Goal: Information Seeking & Learning: Learn about a topic

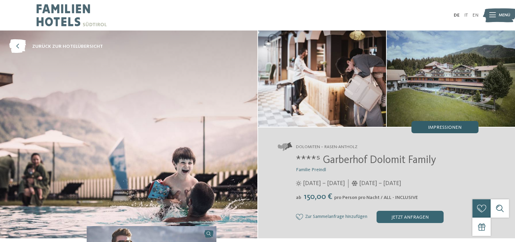
click at [435, 130] on div "Impressionen" at bounding box center [444, 127] width 67 height 12
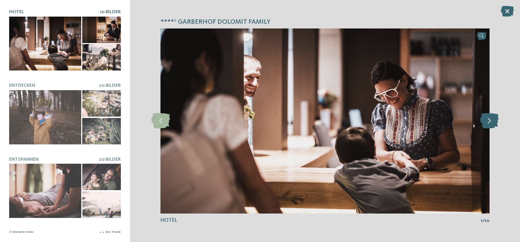
click at [490, 122] on icon at bounding box center [489, 120] width 19 height 15
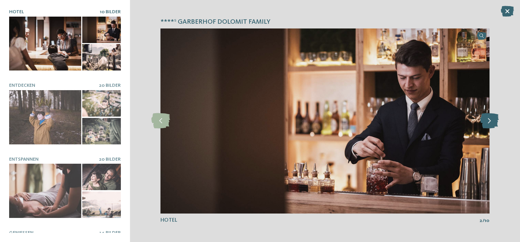
click at [490, 122] on icon at bounding box center [489, 120] width 19 height 15
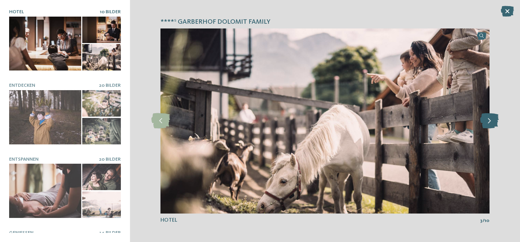
click at [490, 122] on icon at bounding box center [489, 120] width 19 height 15
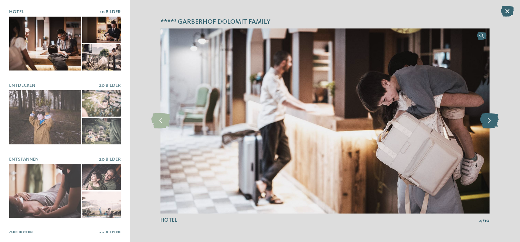
click at [490, 122] on icon at bounding box center [489, 120] width 19 height 15
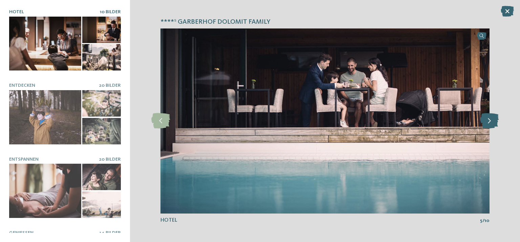
click at [490, 122] on icon at bounding box center [489, 120] width 19 height 15
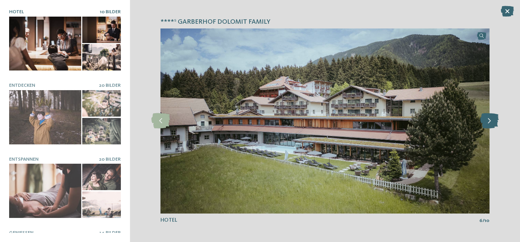
click at [490, 122] on icon at bounding box center [489, 120] width 19 height 15
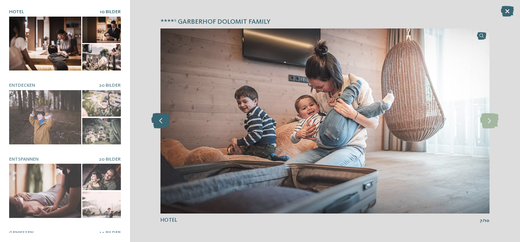
click at [156, 120] on icon at bounding box center [160, 120] width 19 height 15
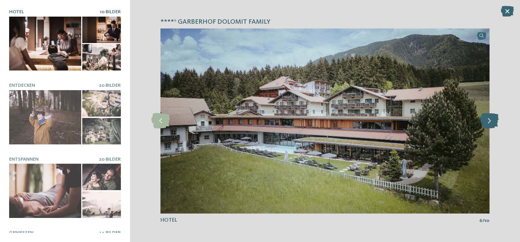
click at [490, 123] on icon at bounding box center [489, 120] width 19 height 15
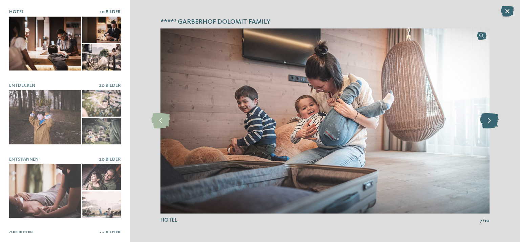
click at [490, 123] on icon at bounding box center [489, 120] width 19 height 15
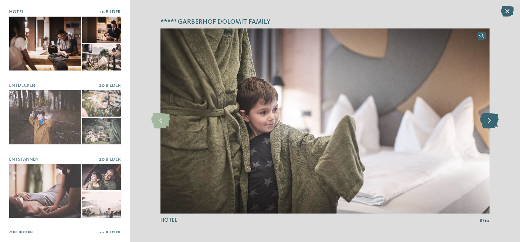
click at [490, 123] on icon at bounding box center [489, 120] width 19 height 15
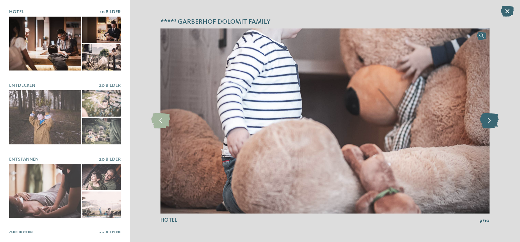
click at [490, 123] on icon at bounding box center [489, 120] width 19 height 15
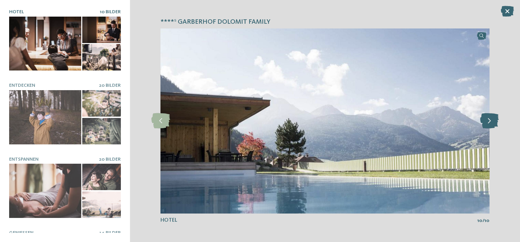
click at [490, 123] on icon at bounding box center [489, 120] width 19 height 15
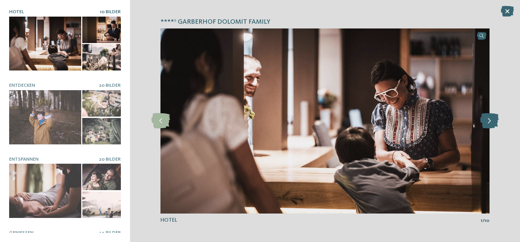
click at [490, 123] on icon at bounding box center [489, 120] width 19 height 15
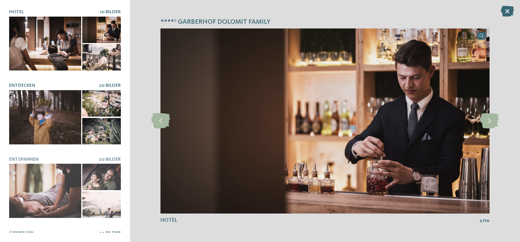
click at [42, 110] on div at bounding box center [45, 117] width 72 height 54
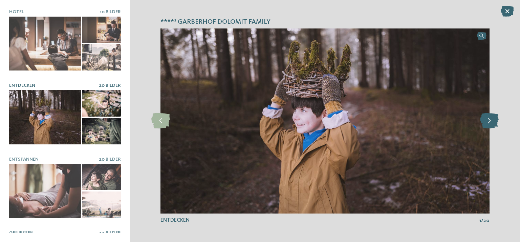
click at [491, 120] on icon at bounding box center [489, 120] width 19 height 15
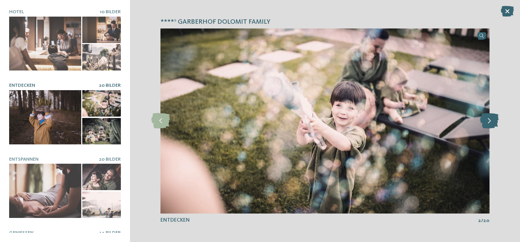
click at [491, 120] on icon at bounding box center [489, 120] width 19 height 15
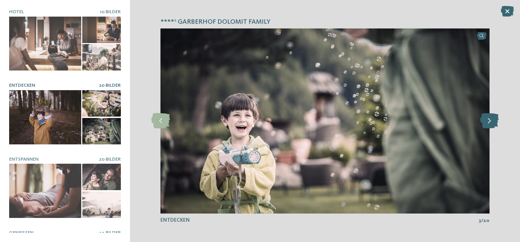
click at [491, 120] on icon at bounding box center [489, 120] width 19 height 15
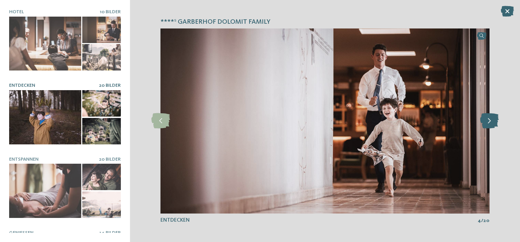
click at [491, 120] on icon at bounding box center [489, 120] width 19 height 15
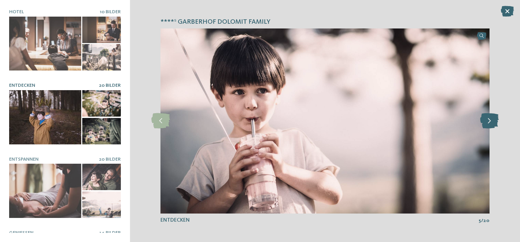
click at [491, 120] on icon at bounding box center [489, 120] width 19 height 15
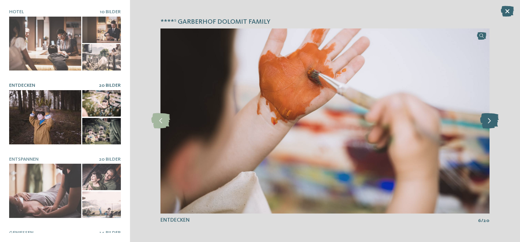
click at [491, 120] on icon at bounding box center [489, 120] width 19 height 15
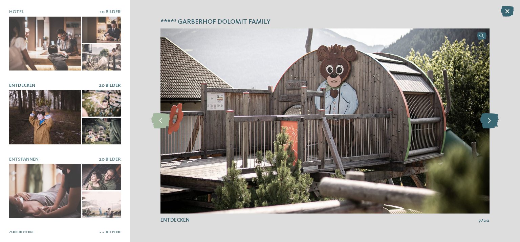
click at [491, 120] on icon at bounding box center [489, 120] width 19 height 15
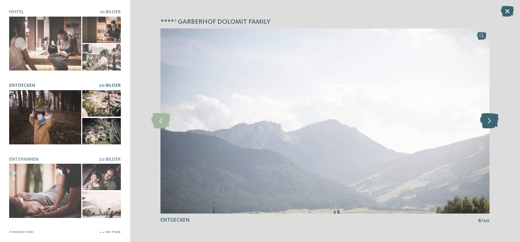
click at [491, 120] on icon at bounding box center [489, 120] width 19 height 15
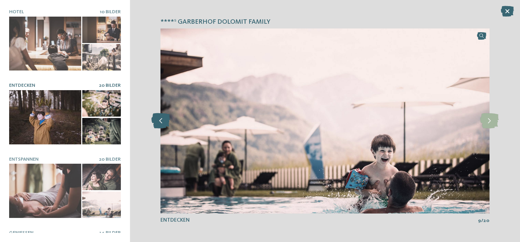
click at [160, 126] on icon at bounding box center [160, 120] width 19 height 15
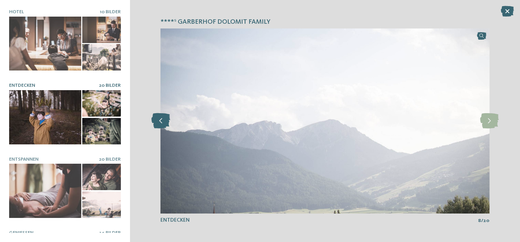
click at [160, 126] on icon at bounding box center [160, 120] width 19 height 15
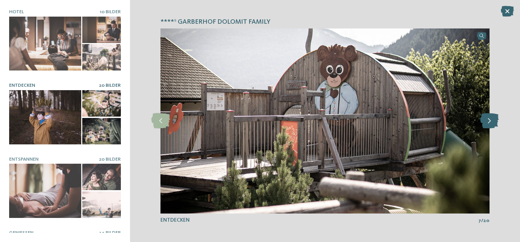
click at [485, 122] on icon at bounding box center [489, 120] width 19 height 15
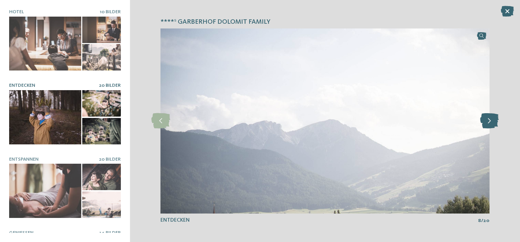
click at [486, 122] on icon at bounding box center [489, 120] width 19 height 15
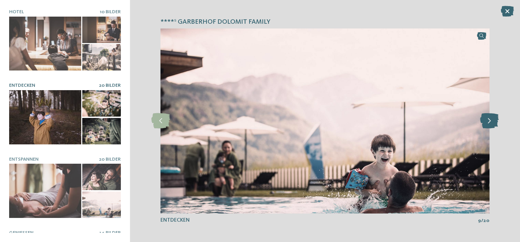
click at [486, 122] on icon at bounding box center [489, 120] width 19 height 15
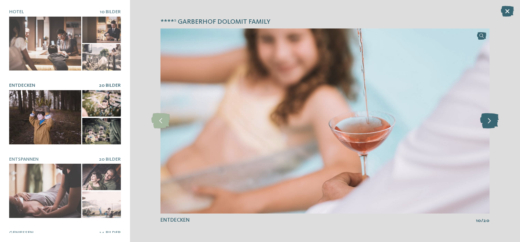
click at [486, 122] on icon at bounding box center [489, 120] width 19 height 15
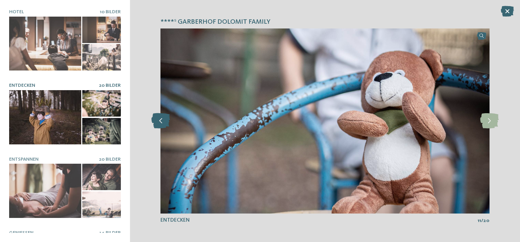
click at [164, 119] on icon at bounding box center [160, 120] width 19 height 15
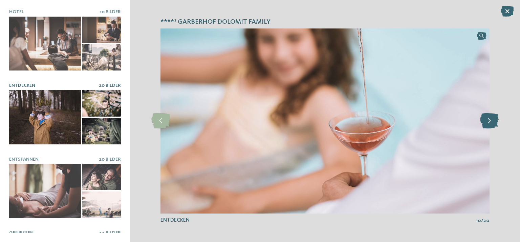
click at [484, 122] on icon at bounding box center [489, 120] width 19 height 15
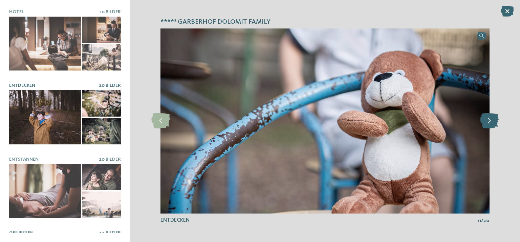
click at [485, 121] on icon at bounding box center [489, 120] width 19 height 15
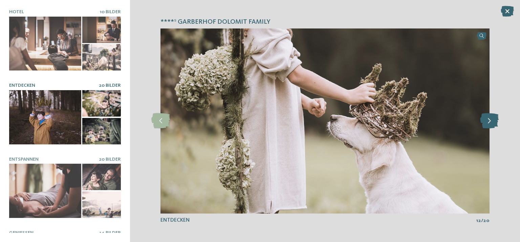
click at [485, 121] on icon at bounding box center [489, 120] width 19 height 15
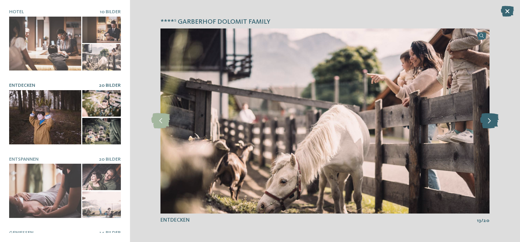
click at [485, 121] on icon at bounding box center [489, 120] width 19 height 15
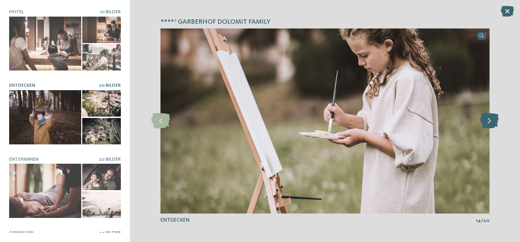
click at [485, 121] on icon at bounding box center [489, 120] width 19 height 15
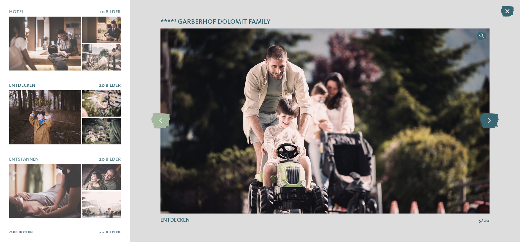
click at [485, 121] on icon at bounding box center [489, 120] width 19 height 15
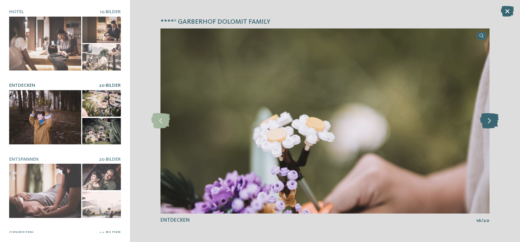
click at [485, 121] on icon at bounding box center [489, 120] width 19 height 15
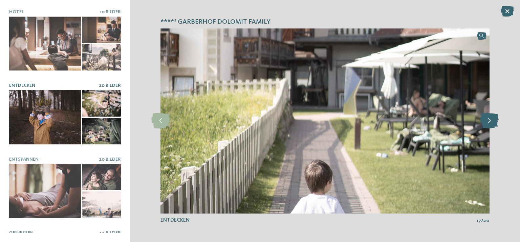
click at [485, 121] on icon at bounding box center [489, 120] width 19 height 15
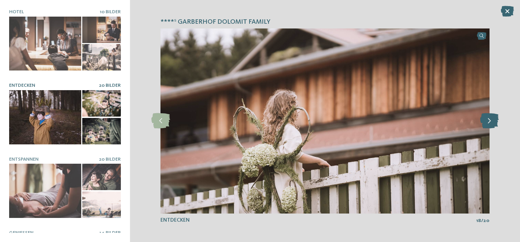
click at [485, 121] on icon at bounding box center [489, 120] width 19 height 15
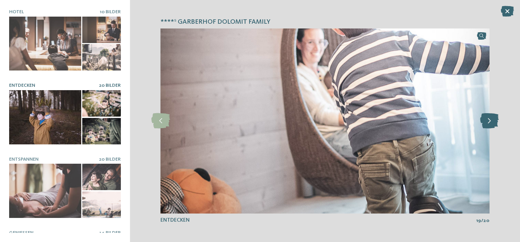
click at [485, 121] on icon at bounding box center [489, 120] width 19 height 15
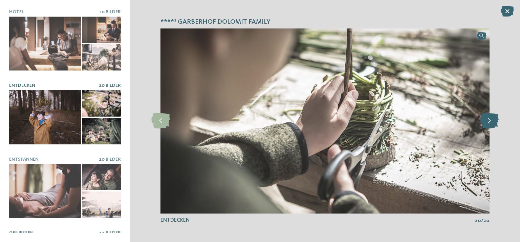
click at [485, 121] on icon at bounding box center [489, 120] width 19 height 15
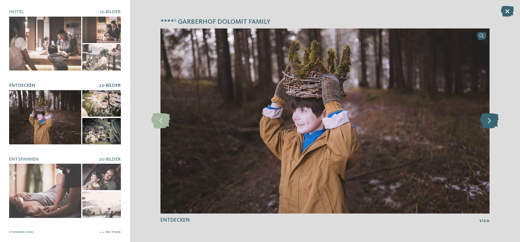
click at [485, 121] on icon at bounding box center [489, 120] width 19 height 15
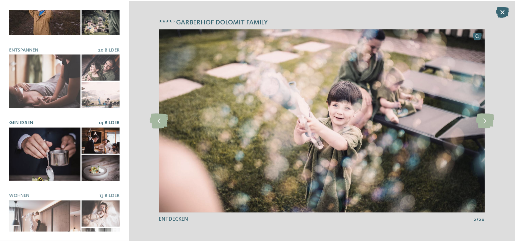
scroll to position [124, 0]
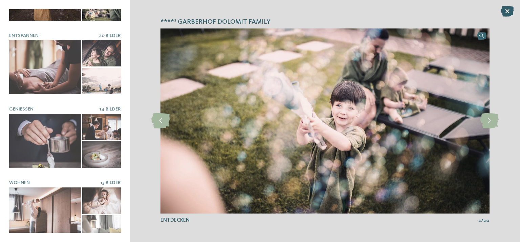
click at [507, 16] on icon at bounding box center [507, 11] width 13 height 11
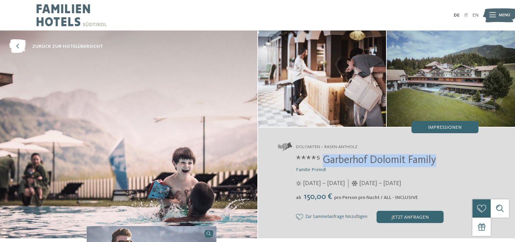
drag, startPoint x: 330, startPoint y: 159, endPoint x: 436, endPoint y: 161, distance: 106.0
click at [436, 161] on span "****ˢ Garberhof Dolomit Family" at bounding box center [366, 160] width 140 height 11
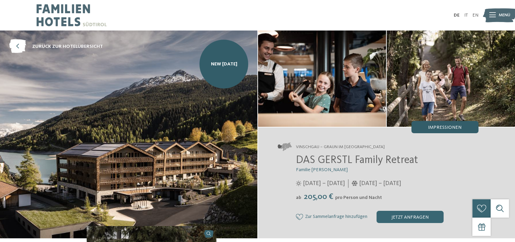
click at [438, 129] on span "Impressionen" at bounding box center [445, 127] width 34 height 5
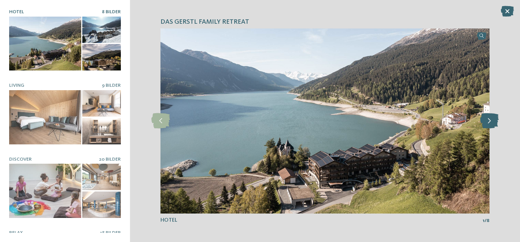
click at [493, 120] on icon at bounding box center [489, 120] width 19 height 15
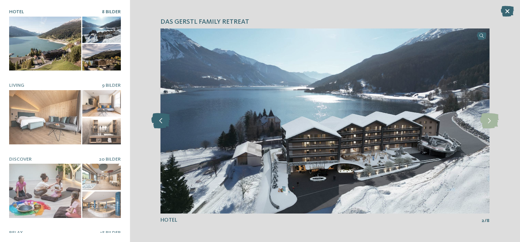
click at [158, 120] on icon at bounding box center [160, 120] width 19 height 15
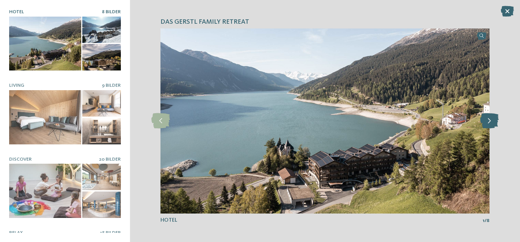
click at [490, 124] on icon at bounding box center [489, 120] width 19 height 15
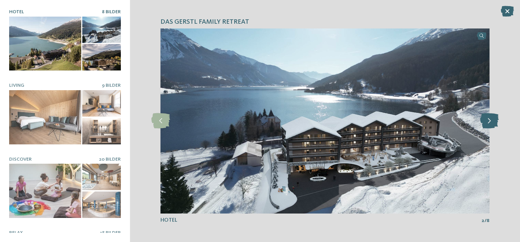
click at [490, 124] on icon at bounding box center [489, 120] width 19 height 15
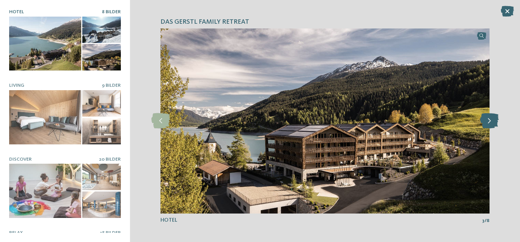
click at [490, 124] on icon at bounding box center [489, 120] width 19 height 15
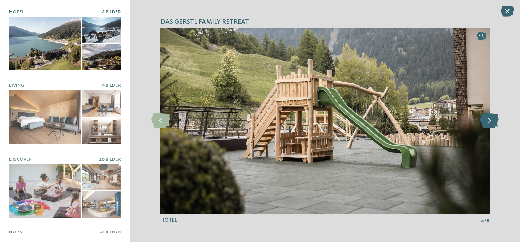
click at [490, 125] on icon at bounding box center [489, 120] width 19 height 15
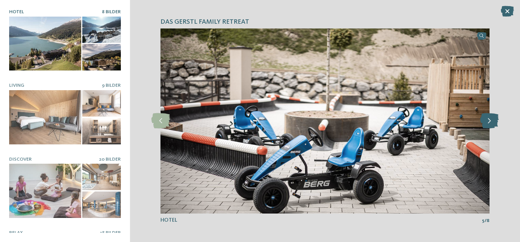
click at [490, 125] on icon at bounding box center [489, 120] width 19 height 15
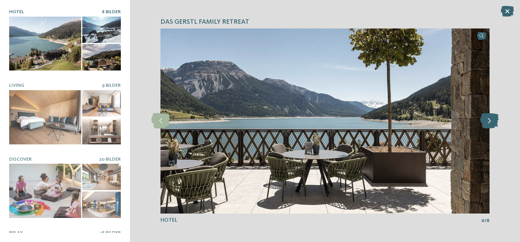
click at [490, 125] on icon at bounding box center [489, 120] width 19 height 15
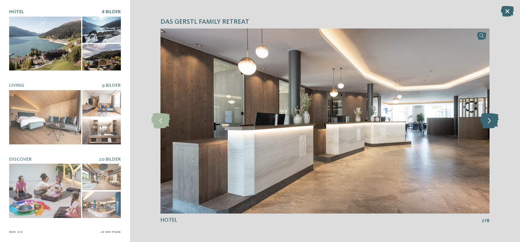
click at [490, 125] on icon at bounding box center [489, 120] width 19 height 15
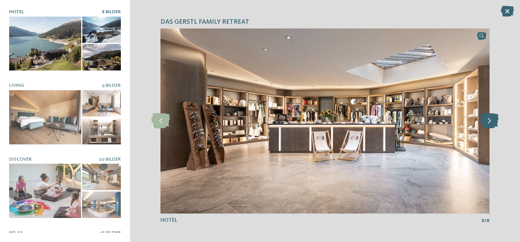
click at [490, 125] on icon at bounding box center [489, 120] width 19 height 15
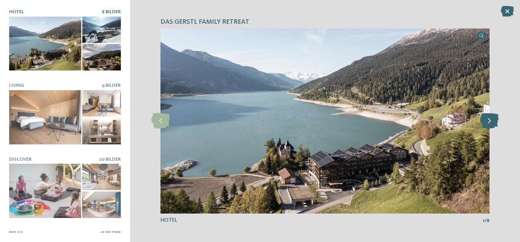
click at [490, 125] on icon at bounding box center [489, 120] width 19 height 15
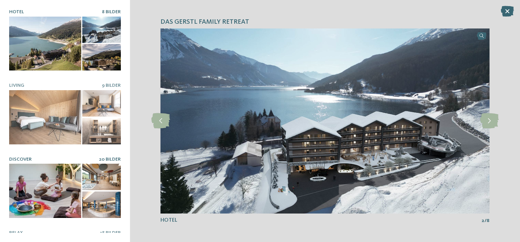
click at [34, 168] on div at bounding box center [45, 191] width 72 height 54
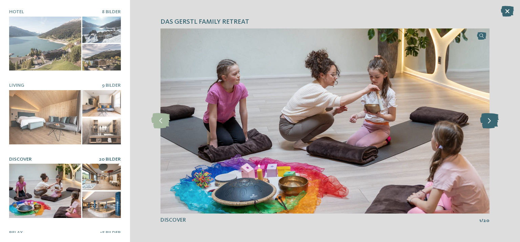
click at [490, 120] on icon at bounding box center [489, 120] width 19 height 15
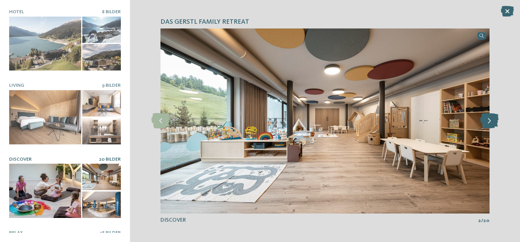
click at [490, 120] on icon at bounding box center [489, 120] width 19 height 15
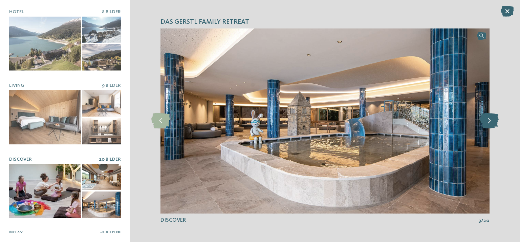
click at [490, 120] on icon at bounding box center [489, 120] width 19 height 15
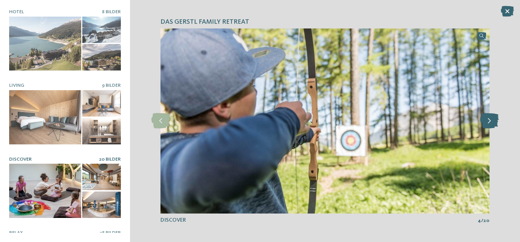
click at [490, 120] on icon at bounding box center [489, 120] width 19 height 15
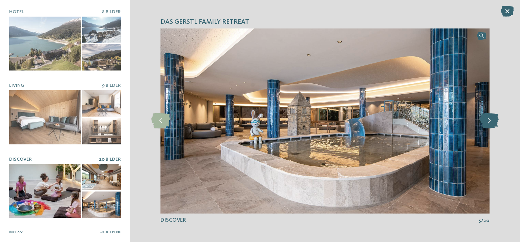
click at [490, 120] on icon at bounding box center [489, 120] width 19 height 15
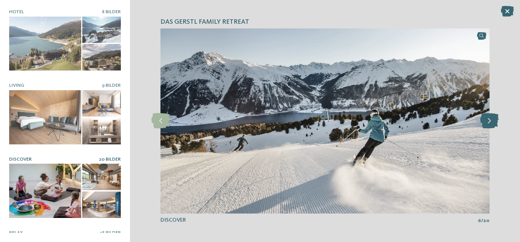
click at [490, 120] on icon at bounding box center [489, 120] width 19 height 15
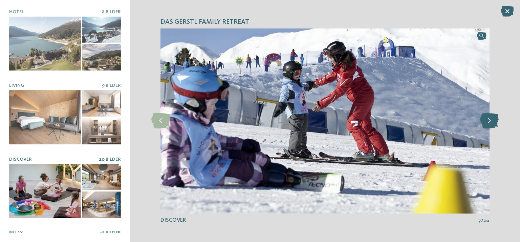
click at [490, 120] on icon at bounding box center [489, 120] width 19 height 15
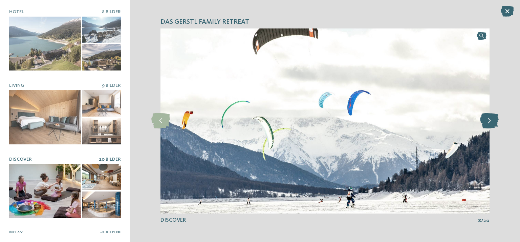
click at [490, 120] on icon at bounding box center [489, 120] width 19 height 15
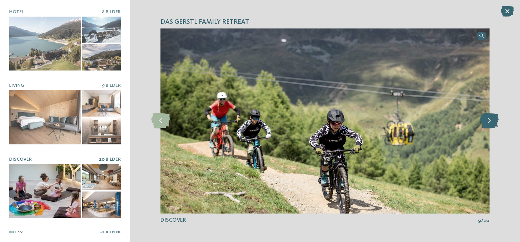
click at [490, 120] on icon at bounding box center [489, 120] width 19 height 15
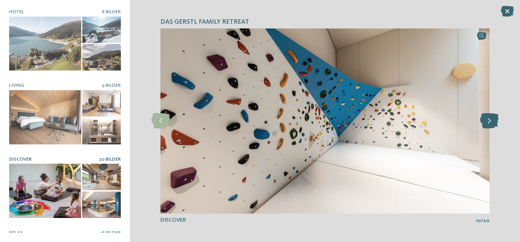
click at [490, 120] on icon at bounding box center [489, 120] width 19 height 15
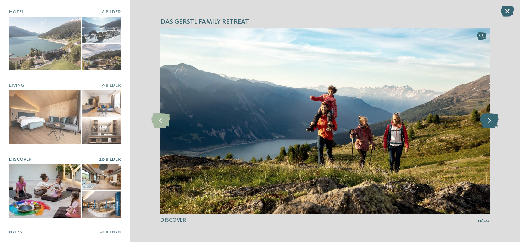
click at [490, 120] on icon at bounding box center [489, 120] width 19 height 15
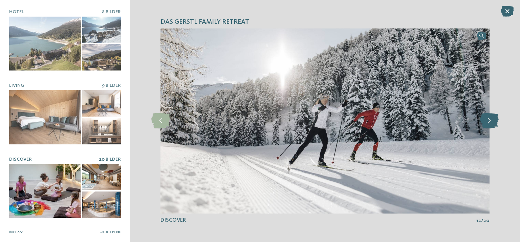
click at [490, 120] on icon at bounding box center [489, 120] width 19 height 15
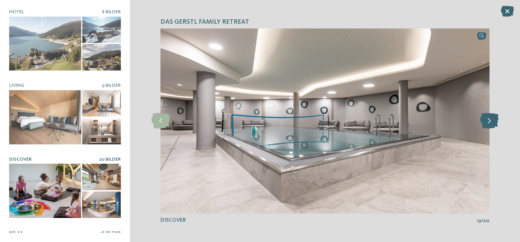
click at [490, 120] on icon at bounding box center [489, 120] width 19 height 15
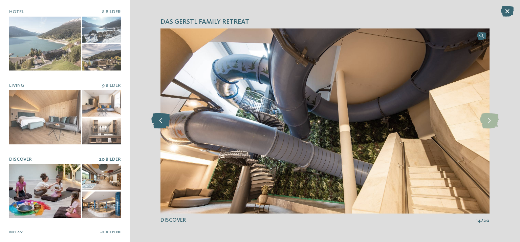
click at [162, 121] on icon at bounding box center [160, 120] width 19 height 15
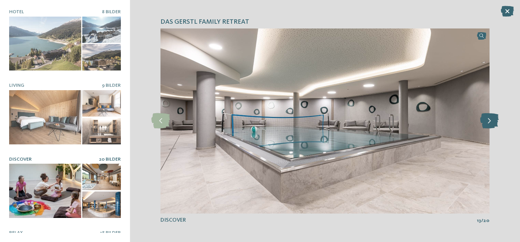
click at [492, 120] on icon at bounding box center [489, 120] width 19 height 15
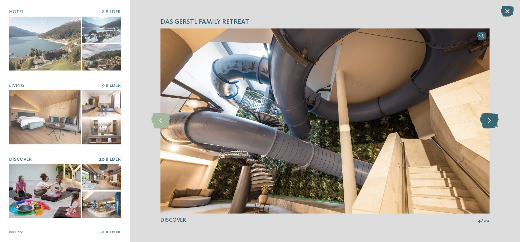
click at [492, 120] on icon at bounding box center [489, 120] width 19 height 15
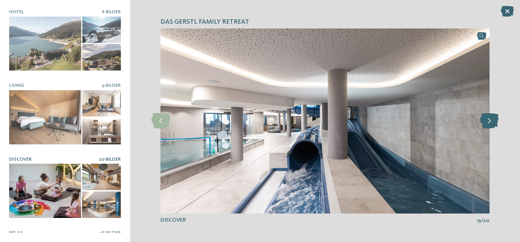
click at [492, 120] on icon at bounding box center [489, 120] width 19 height 15
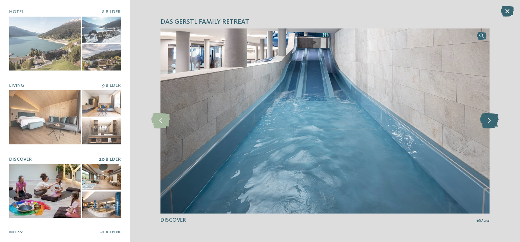
click at [492, 120] on icon at bounding box center [489, 120] width 19 height 15
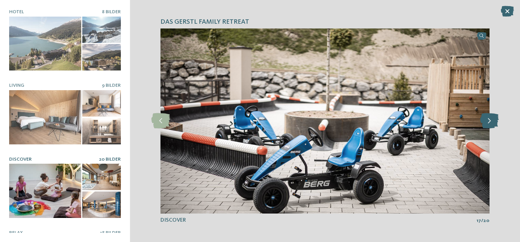
click at [492, 120] on icon at bounding box center [489, 120] width 19 height 15
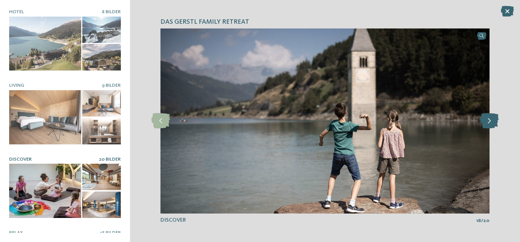
click at [492, 120] on icon at bounding box center [489, 120] width 19 height 15
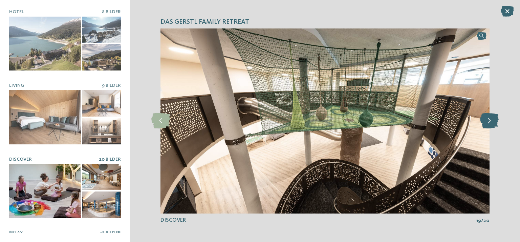
click at [490, 122] on icon at bounding box center [489, 120] width 19 height 15
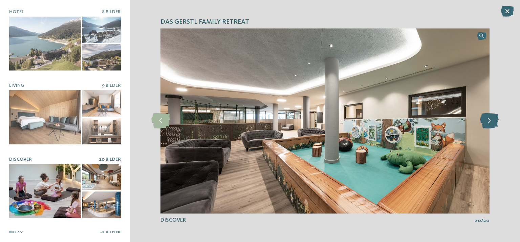
click at [490, 122] on icon at bounding box center [489, 120] width 19 height 15
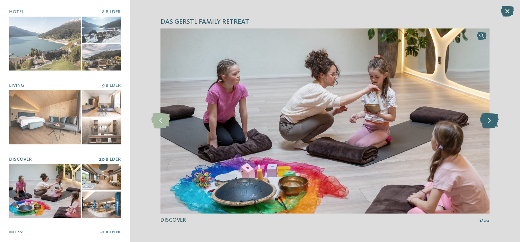
click at [490, 122] on icon at bounding box center [489, 120] width 19 height 15
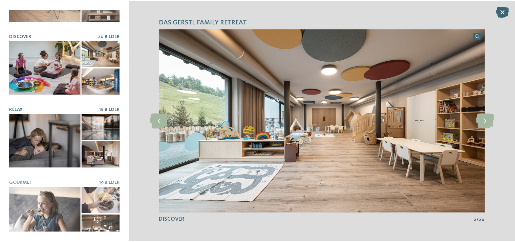
scroll to position [124, 0]
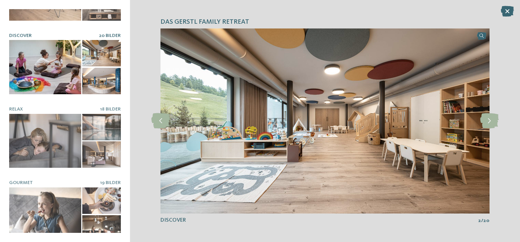
drag, startPoint x: 508, startPoint y: 15, endPoint x: 501, endPoint y: 30, distance: 17.0
click at [508, 15] on icon at bounding box center [507, 11] width 13 height 11
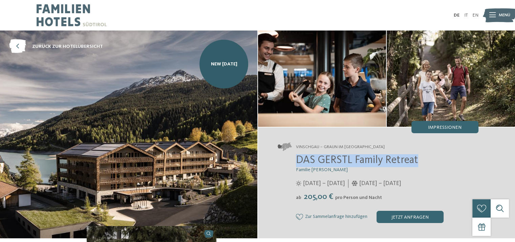
drag, startPoint x: 297, startPoint y: 159, endPoint x: 417, endPoint y: 163, distance: 119.6
click at [417, 163] on span "DAS GERSTL Family Retreat" at bounding box center [357, 160] width 122 height 11
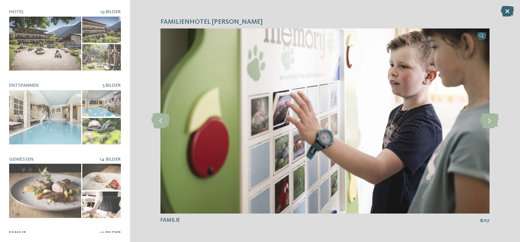
scroll to position [52, 0]
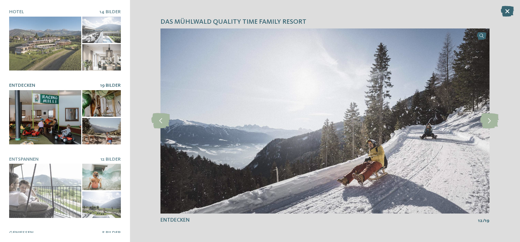
scroll to position [124, 0]
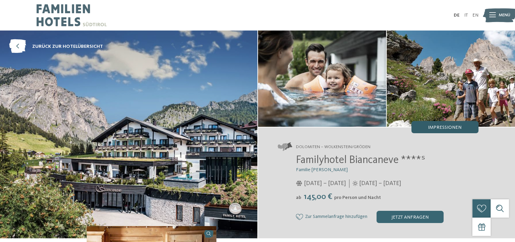
click at [453, 123] on div "Impressionen" at bounding box center [444, 127] width 67 height 12
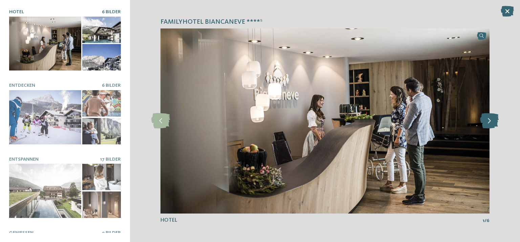
click at [491, 123] on icon at bounding box center [489, 120] width 19 height 15
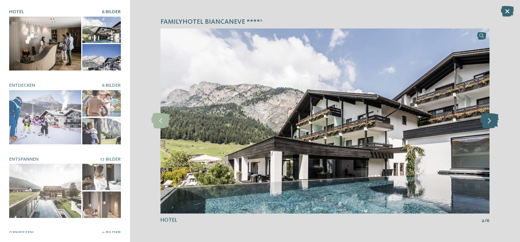
click at [491, 123] on icon at bounding box center [489, 120] width 19 height 15
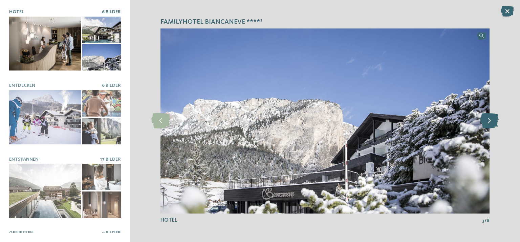
click at [491, 123] on icon at bounding box center [489, 120] width 19 height 15
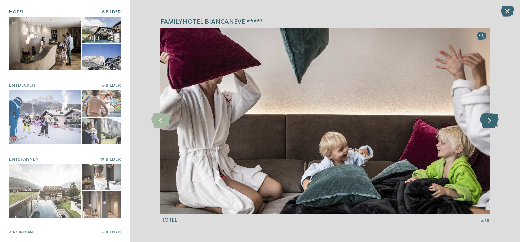
click at [491, 123] on icon at bounding box center [489, 120] width 19 height 15
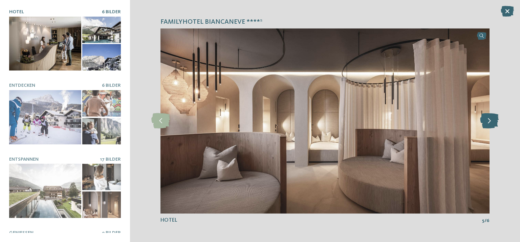
click at [491, 123] on icon at bounding box center [489, 120] width 19 height 15
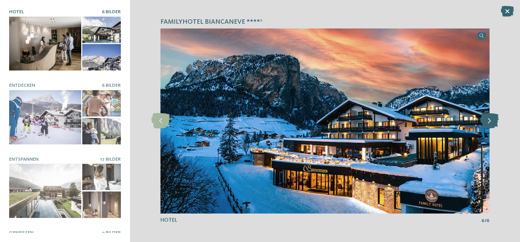
click at [491, 123] on icon at bounding box center [489, 120] width 19 height 15
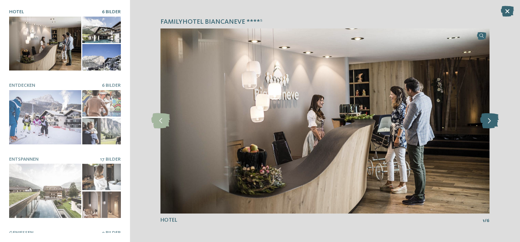
click at [491, 123] on icon at bounding box center [489, 120] width 19 height 15
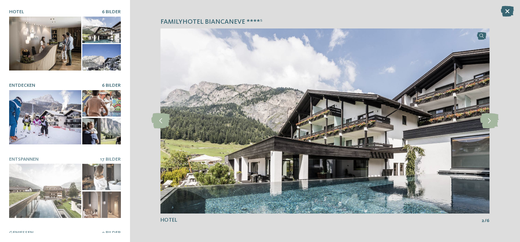
click at [31, 115] on div at bounding box center [45, 117] width 72 height 54
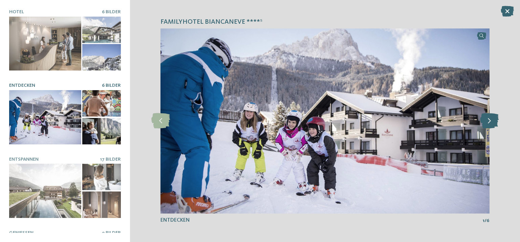
click at [486, 124] on icon at bounding box center [489, 120] width 19 height 15
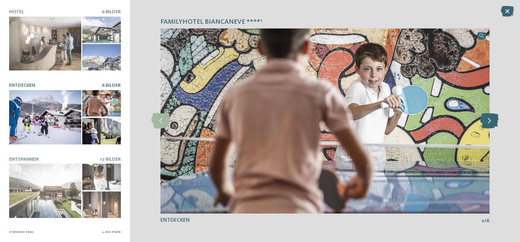
click at [486, 124] on icon at bounding box center [489, 120] width 19 height 15
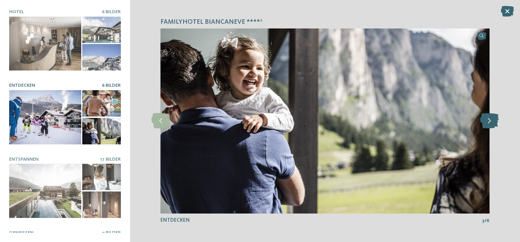
click at [486, 124] on icon at bounding box center [489, 120] width 19 height 15
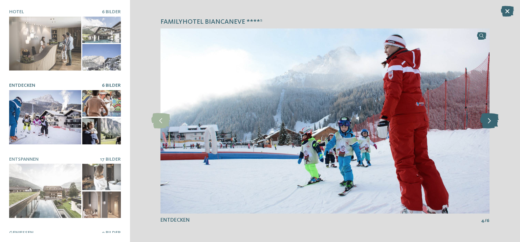
click at [486, 124] on icon at bounding box center [489, 120] width 19 height 15
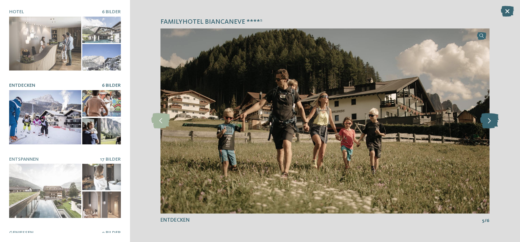
click at [487, 124] on icon at bounding box center [489, 120] width 19 height 15
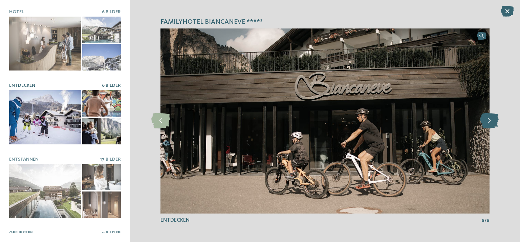
click at [487, 123] on icon at bounding box center [489, 120] width 19 height 15
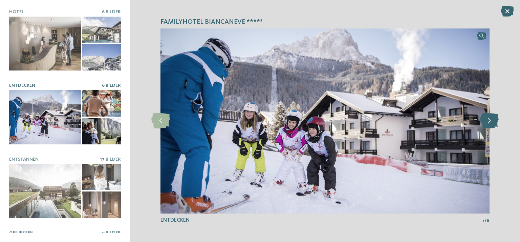
click at [487, 123] on icon at bounding box center [489, 120] width 19 height 15
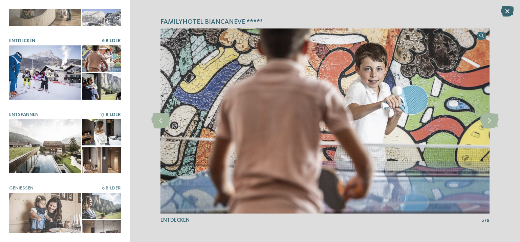
scroll to position [68, 0]
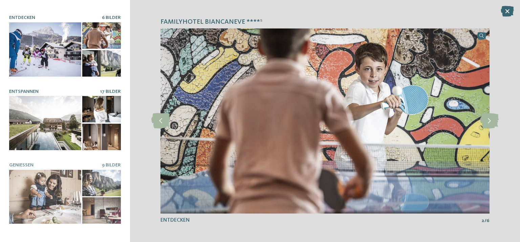
click at [35, 119] on div at bounding box center [45, 123] width 72 height 54
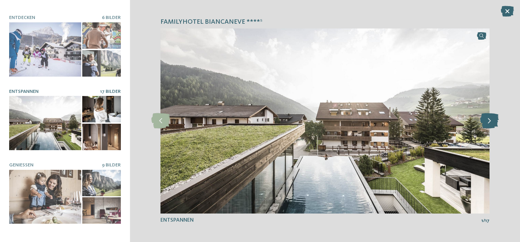
click at [490, 120] on icon at bounding box center [489, 120] width 19 height 15
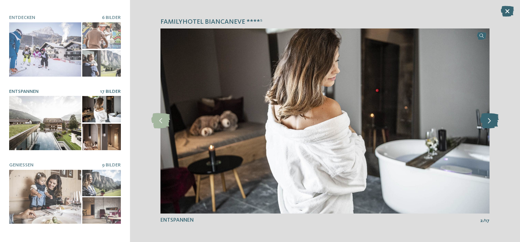
click at [490, 120] on icon at bounding box center [489, 120] width 19 height 15
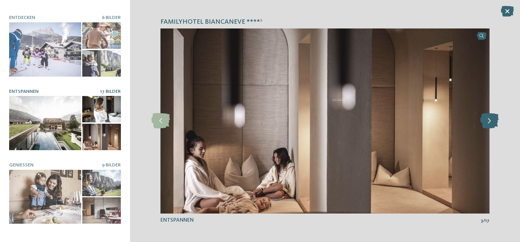
click at [490, 120] on icon at bounding box center [489, 120] width 19 height 15
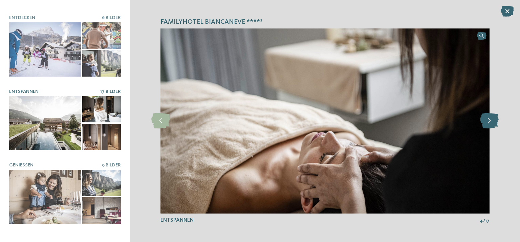
click at [490, 120] on icon at bounding box center [489, 120] width 19 height 15
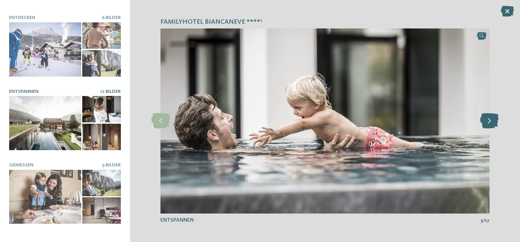
click at [490, 120] on icon at bounding box center [489, 120] width 19 height 15
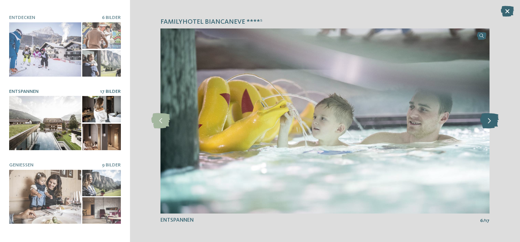
click at [490, 120] on icon at bounding box center [489, 120] width 19 height 15
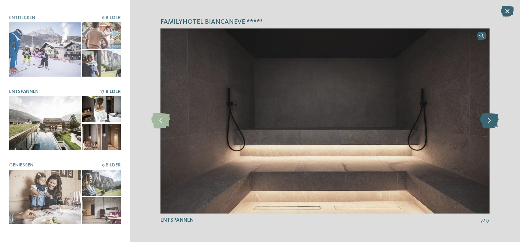
click at [490, 120] on icon at bounding box center [489, 120] width 19 height 15
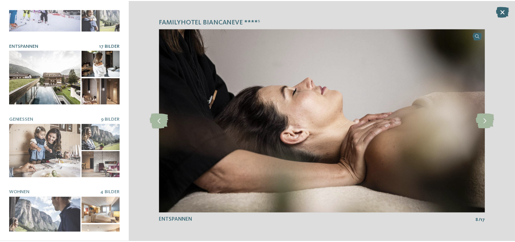
scroll to position [124, 0]
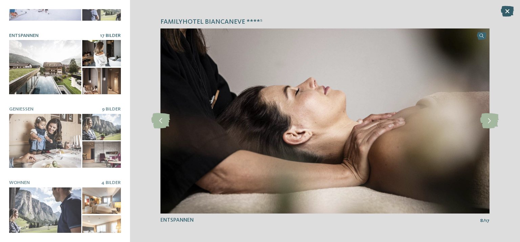
click at [507, 15] on icon at bounding box center [507, 11] width 13 height 11
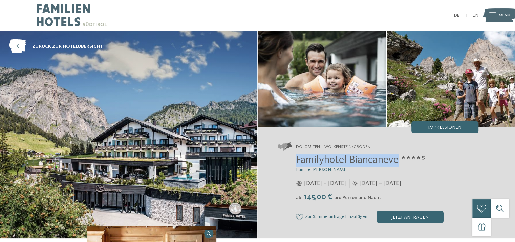
drag, startPoint x: 297, startPoint y: 158, endPoint x: 400, endPoint y: 163, distance: 103.7
click at [400, 163] on span "Familyhotel Biancaneve ****ˢ" at bounding box center [360, 160] width 129 height 11
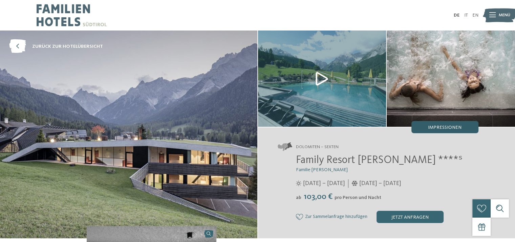
click at [426, 130] on div "Impressionen" at bounding box center [444, 127] width 67 height 12
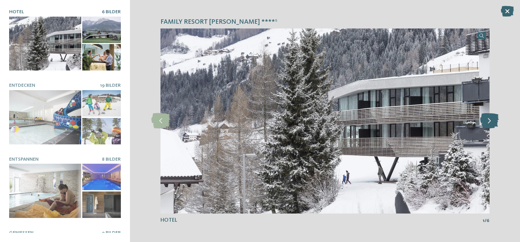
click at [489, 124] on icon at bounding box center [489, 120] width 19 height 15
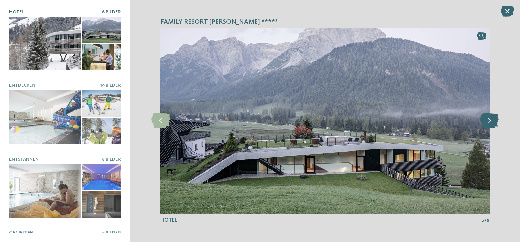
click at [489, 124] on icon at bounding box center [489, 120] width 19 height 15
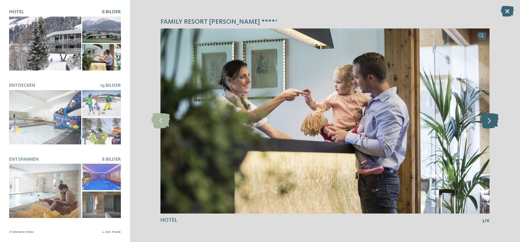
click at [489, 124] on icon at bounding box center [489, 120] width 19 height 15
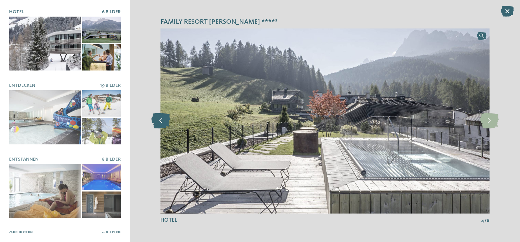
click at [162, 117] on icon at bounding box center [160, 120] width 19 height 15
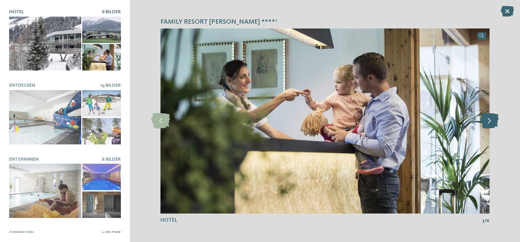
click at [490, 120] on icon at bounding box center [489, 120] width 19 height 15
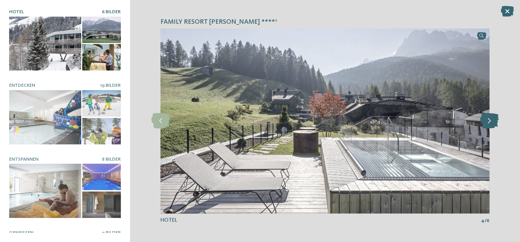
click at [490, 120] on icon at bounding box center [489, 120] width 19 height 15
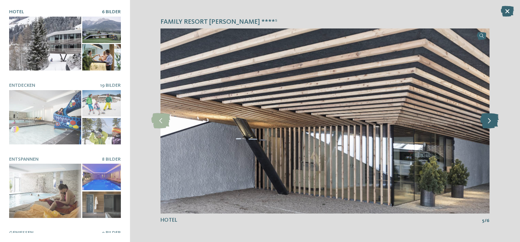
click at [490, 120] on icon at bounding box center [489, 120] width 19 height 15
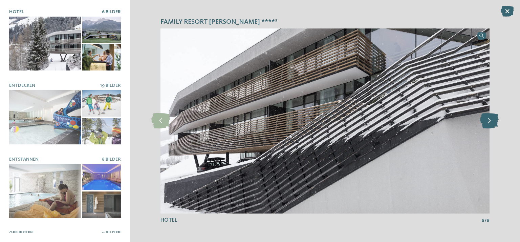
click at [490, 120] on icon at bounding box center [489, 120] width 19 height 15
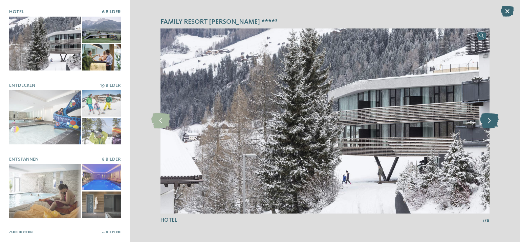
click at [490, 120] on icon at bounding box center [489, 120] width 19 height 15
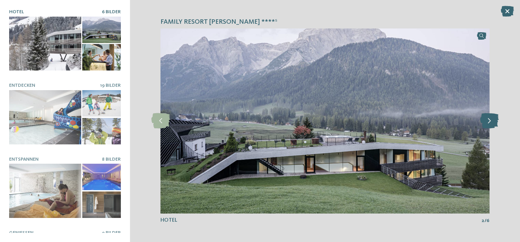
click at [490, 120] on icon at bounding box center [489, 120] width 19 height 15
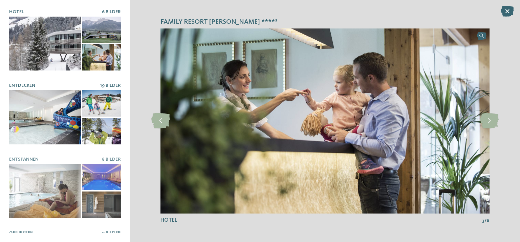
click at [18, 109] on div at bounding box center [45, 117] width 72 height 54
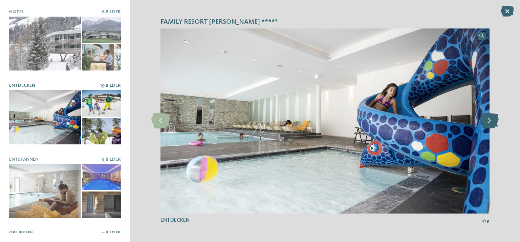
click at [490, 121] on icon at bounding box center [489, 120] width 19 height 15
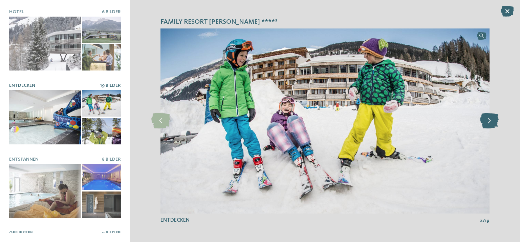
click at [490, 121] on icon at bounding box center [489, 120] width 19 height 15
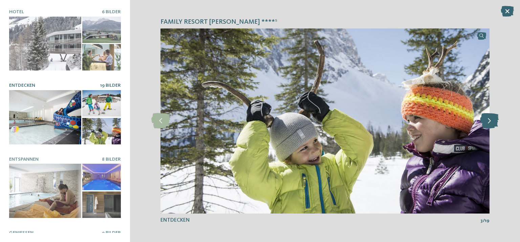
click at [490, 121] on icon at bounding box center [489, 120] width 19 height 15
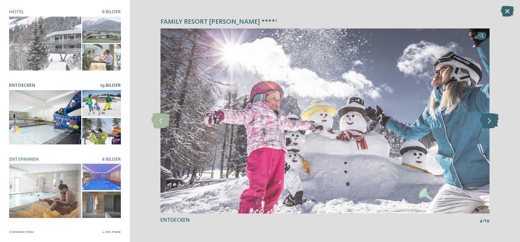
click at [490, 121] on icon at bounding box center [489, 120] width 19 height 15
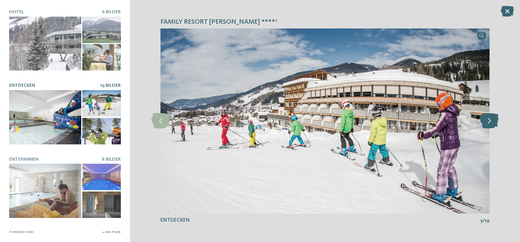
click at [490, 121] on icon at bounding box center [489, 120] width 19 height 15
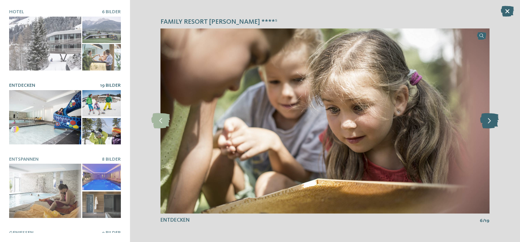
click at [490, 121] on icon at bounding box center [489, 120] width 19 height 15
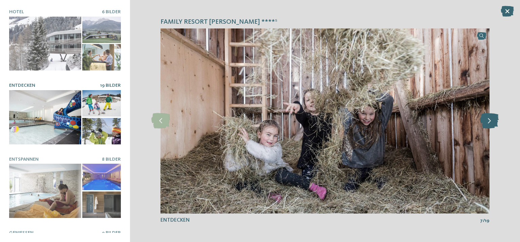
click at [490, 121] on icon at bounding box center [489, 120] width 19 height 15
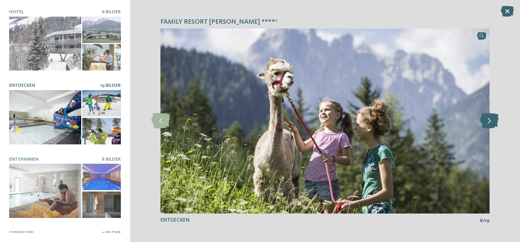
click at [491, 121] on icon at bounding box center [489, 120] width 19 height 15
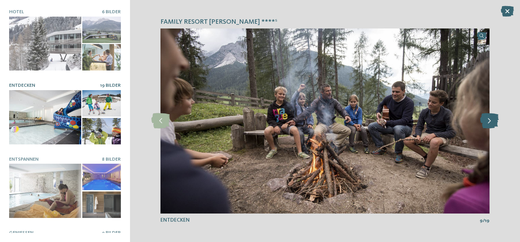
click at [491, 121] on icon at bounding box center [489, 120] width 19 height 15
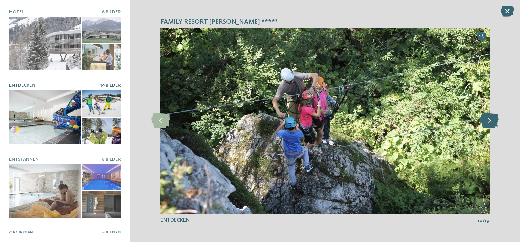
click at [491, 121] on icon at bounding box center [489, 120] width 19 height 15
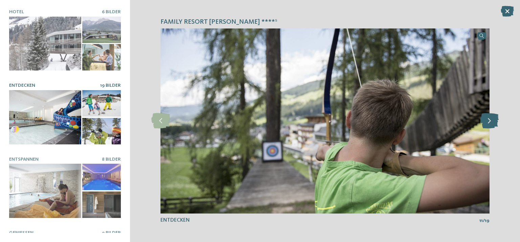
click at [491, 121] on icon at bounding box center [489, 120] width 19 height 15
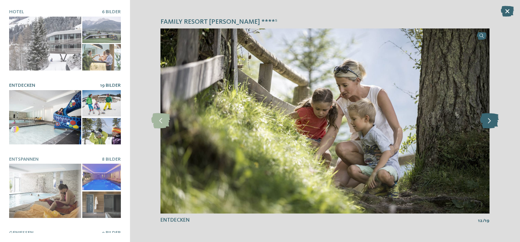
click at [491, 121] on icon at bounding box center [489, 120] width 19 height 15
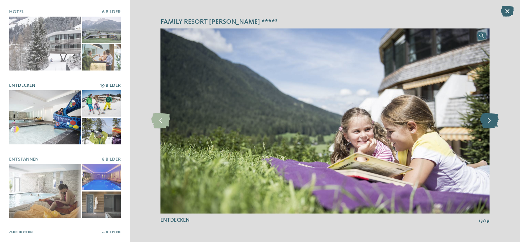
click at [491, 121] on icon at bounding box center [489, 120] width 19 height 15
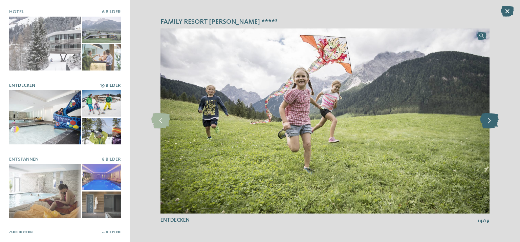
click at [491, 121] on icon at bounding box center [489, 120] width 19 height 15
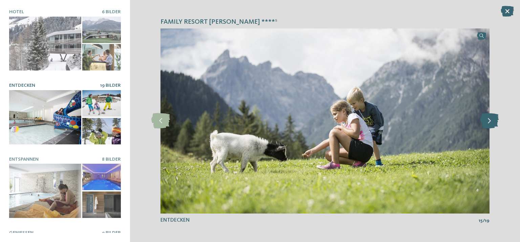
click at [491, 121] on icon at bounding box center [489, 120] width 19 height 15
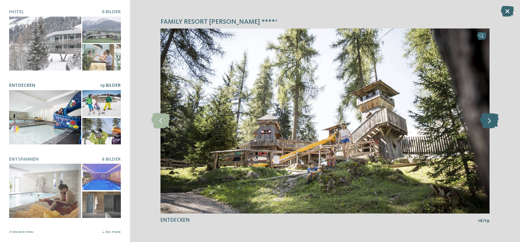
click at [491, 121] on icon at bounding box center [489, 120] width 19 height 15
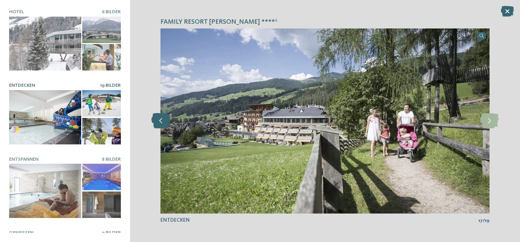
click at [157, 121] on icon at bounding box center [160, 120] width 19 height 15
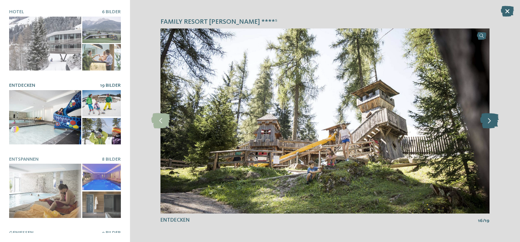
click at [490, 123] on icon at bounding box center [489, 120] width 19 height 15
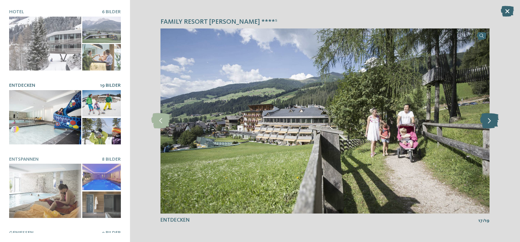
click at [490, 123] on icon at bounding box center [489, 120] width 19 height 15
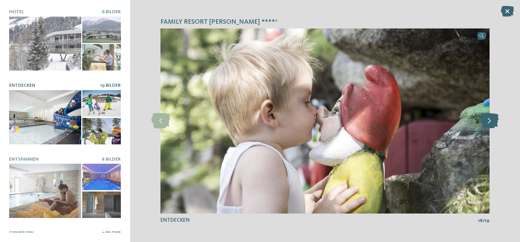
click at [490, 123] on icon at bounding box center [489, 120] width 19 height 15
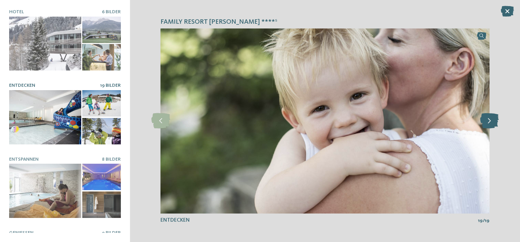
click at [490, 123] on icon at bounding box center [489, 120] width 19 height 15
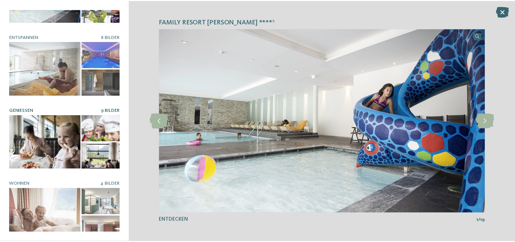
scroll to position [124, 0]
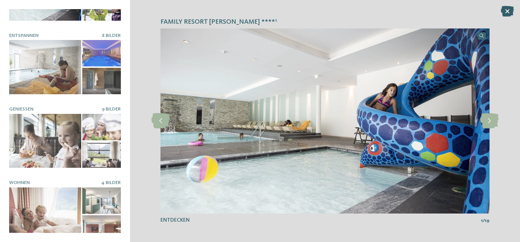
click at [509, 12] on icon at bounding box center [507, 11] width 13 height 11
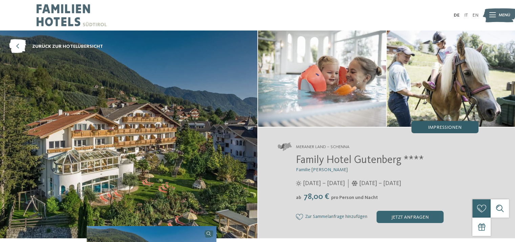
click at [442, 129] on span "Impressionen" at bounding box center [445, 127] width 34 height 5
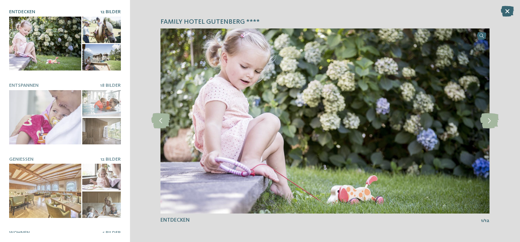
click at [56, 43] on div at bounding box center [45, 44] width 72 height 54
click at [487, 121] on icon at bounding box center [489, 120] width 19 height 15
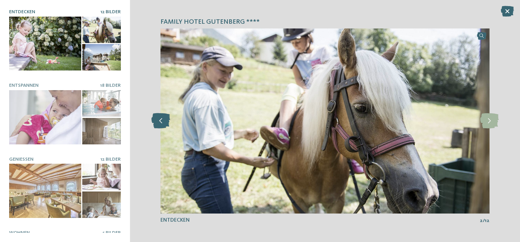
click at [160, 122] on icon at bounding box center [160, 120] width 19 height 15
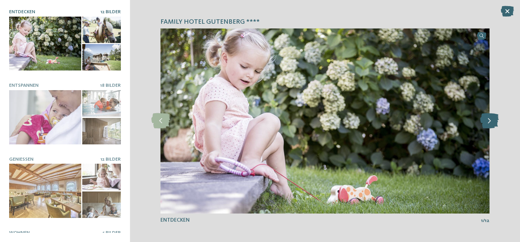
click at [485, 123] on icon at bounding box center [489, 120] width 19 height 15
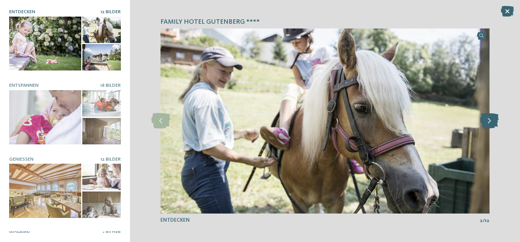
click at [485, 123] on icon at bounding box center [489, 120] width 19 height 15
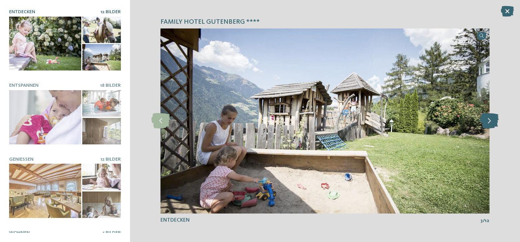
click at [485, 123] on icon at bounding box center [489, 120] width 19 height 15
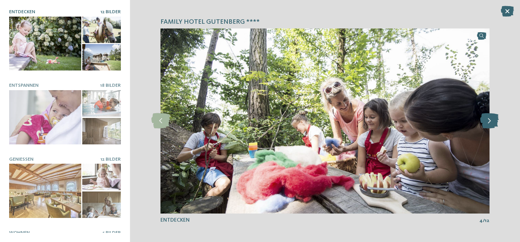
click at [485, 123] on icon at bounding box center [489, 120] width 19 height 15
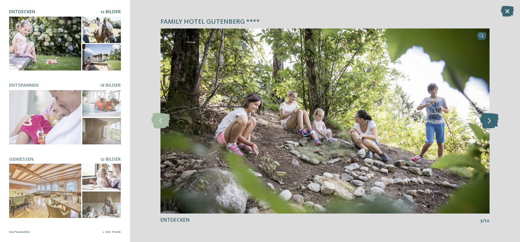
click at [485, 123] on icon at bounding box center [489, 120] width 19 height 15
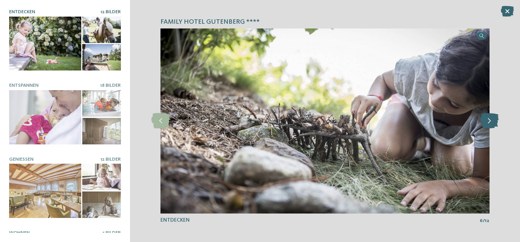
click at [485, 123] on icon at bounding box center [489, 120] width 19 height 15
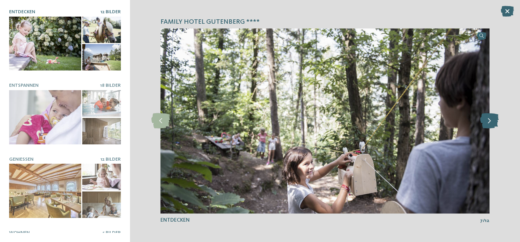
click at [486, 123] on icon at bounding box center [489, 120] width 19 height 15
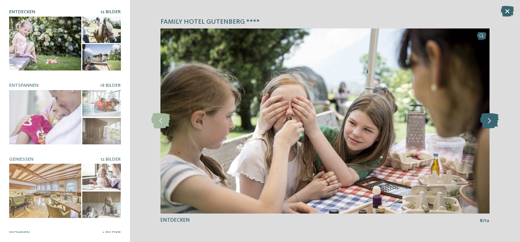
click at [486, 123] on icon at bounding box center [489, 120] width 19 height 15
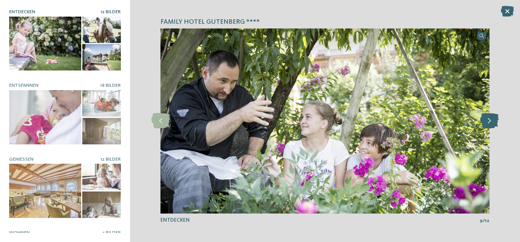
click at [486, 123] on icon at bounding box center [489, 120] width 19 height 15
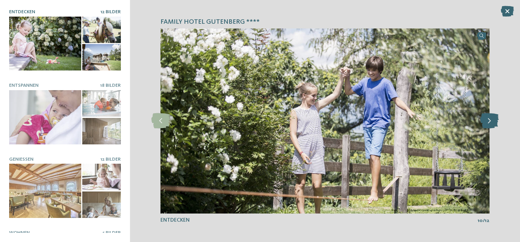
click at [486, 123] on icon at bounding box center [489, 120] width 19 height 15
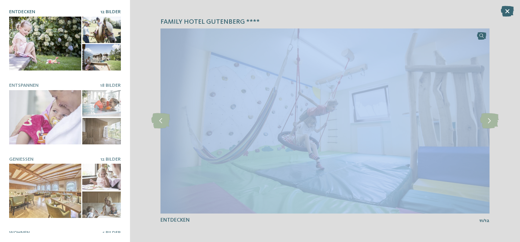
drag, startPoint x: 486, startPoint y: 123, endPoint x: 479, endPoint y: 173, distance: 50.6
click at [479, 173] on div "slide 11 of 12" at bounding box center [324, 120] width 329 height 185
click at [491, 120] on icon at bounding box center [489, 120] width 19 height 15
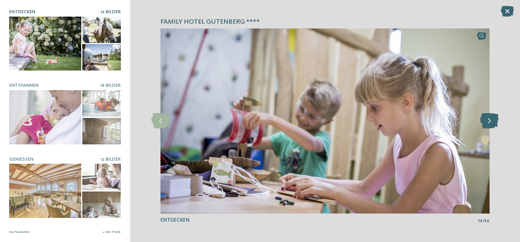
click at [491, 122] on icon at bounding box center [489, 120] width 19 height 15
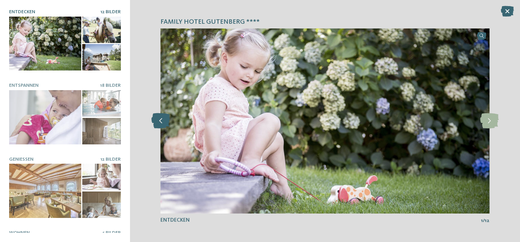
click at [163, 123] on icon at bounding box center [160, 120] width 19 height 15
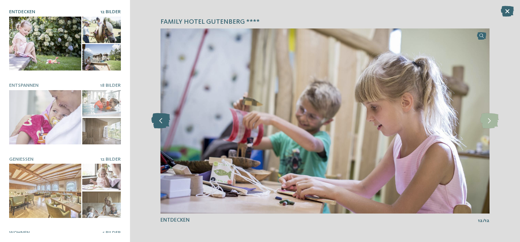
click at [163, 123] on icon at bounding box center [160, 120] width 19 height 15
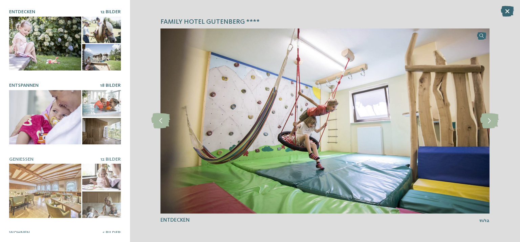
click at [39, 114] on div at bounding box center [45, 117] width 72 height 54
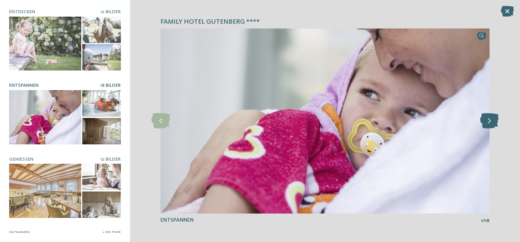
click at [486, 122] on icon at bounding box center [489, 120] width 19 height 15
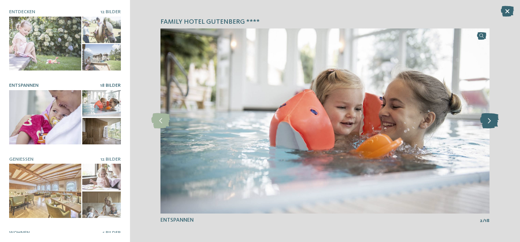
click at [486, 122] on icon at bounding box center [489, 120] width 19 height 15
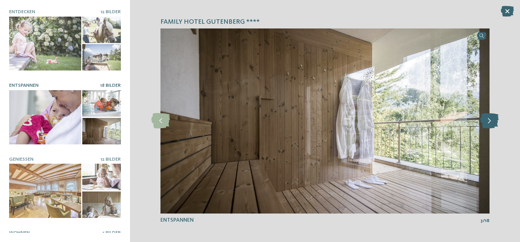
click at [486, 122] on icon at bounding box center [489, 120] width 19 height 15
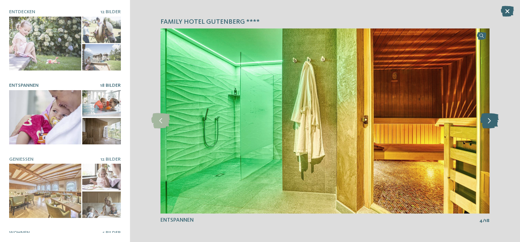
click at [486, 122] on icon at bounding box center [489, 120] width 19 height 15
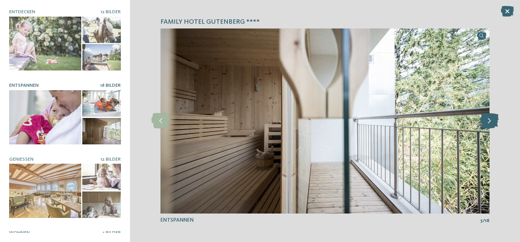
click at [486, 122] on icon at bounding box center [489, 120] width 19 height 15
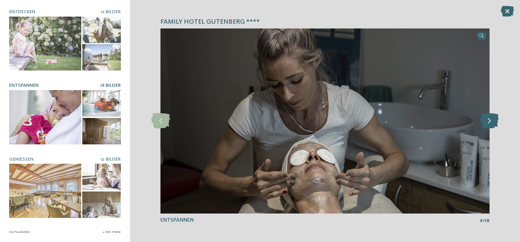
click at [486, 122] on icon at bounding box center [489, 120] width 19 height 15
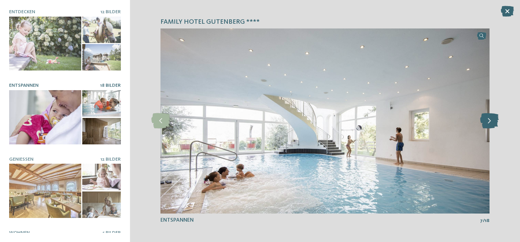
click at [486, 122] on icon at bounding box center [489, 120] width 19 height 15
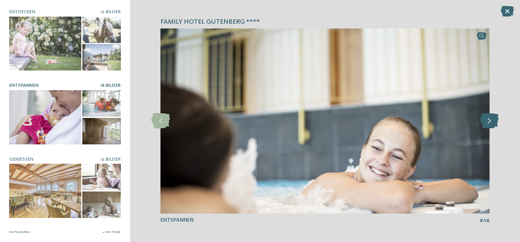
click at [486, 122] on icon at bounding box center [489, 120] width 19 height 15
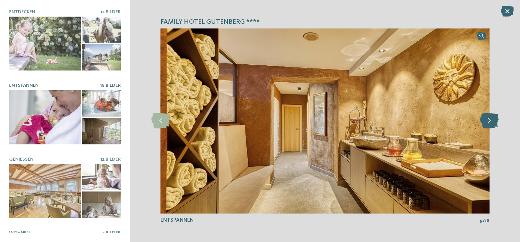
click at [486, 122] on icon at bounding box center [489, 120] width 19 height 15
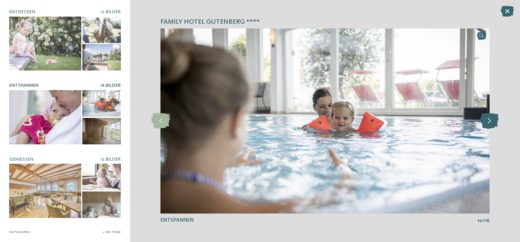
click at [486, 122] on icon at bounding box center [489, 120] width 19 height 15
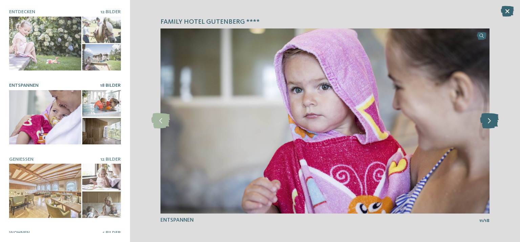
click at [486, 122] on icon at bounding box center [489, 120] width 19 height 15
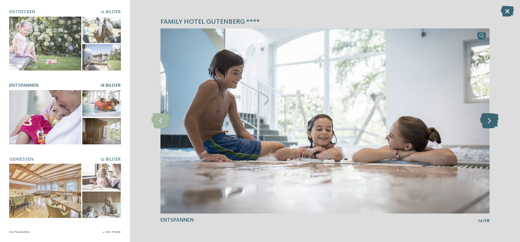
click at [486, 122] on icon at bounding box center [489, 120] width 19 height 15
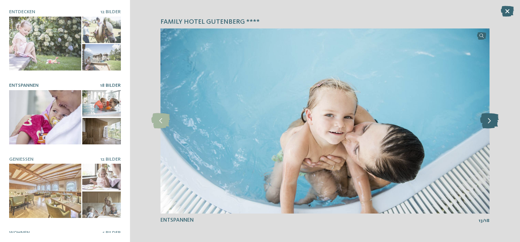
click at [486, 122] on icon at bounding box center [489, 120] width 19 height 15
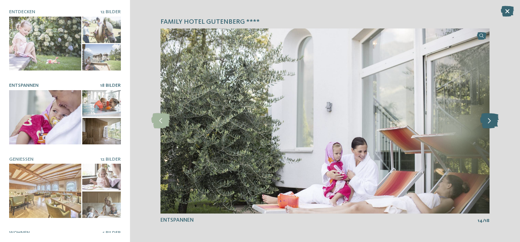
click at [486, 122] on icon at bounding box center [489, 120] width 19 height 15
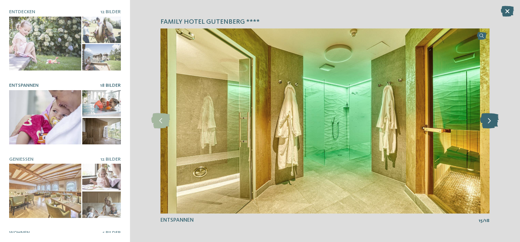
click at [486, 122] on icon at bounding box center [489, 120] width 19 height 15
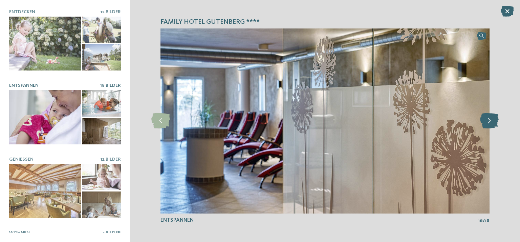
click at [486, 122] on icon at bounding box center [489, 120] width 19 height 15
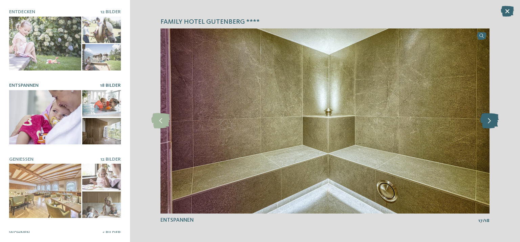
click at [489, 120] on icon at bounding box center [489, 120] width 19 height 15
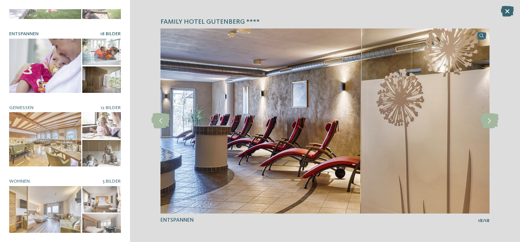
scroll to position [52, 0]
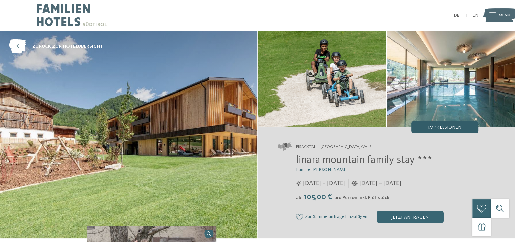
click at [433, 127] on span "Impressionen" at bounding box center [445, 127] width 34 height 5
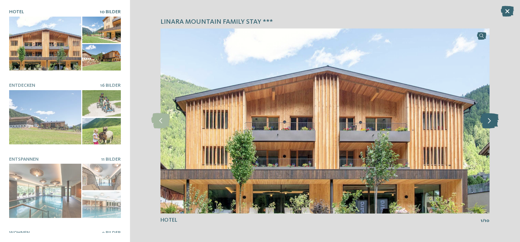
click at [487, 123] on icon at bounding box center [489, 120] width 19 height 15
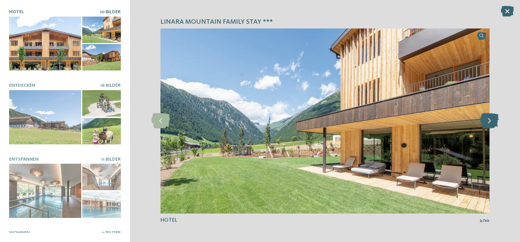
click at [487, 123] on icon at bounding box center [489, 120] width 19 height 15
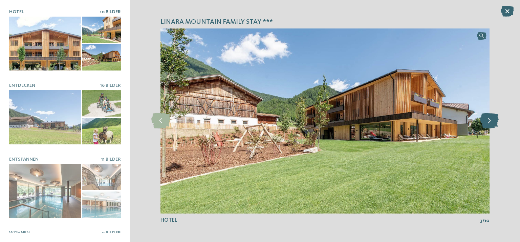
click at [487, 123] on icon at bounding box center [489, 120] width 19 height 15
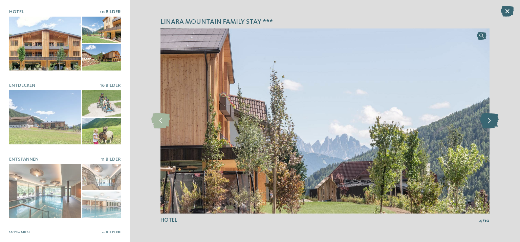
click at [487, 123] on icon at bounding box center [489, 120] width 19 height 15
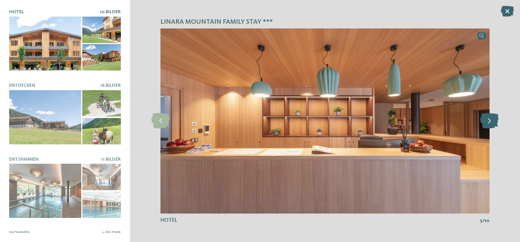
click at [487, 123] on icon at bounding box center [489, 120] width 19 height 15
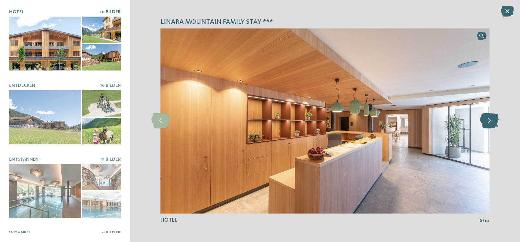
click at [487, 122] on icon at bounding box center [489, 120] width 19 height 15
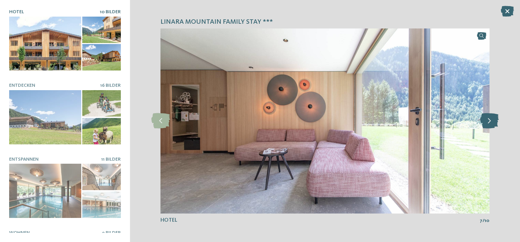
click at [487, 122] on icon at bounding box center [489, 120] width 19 height 15
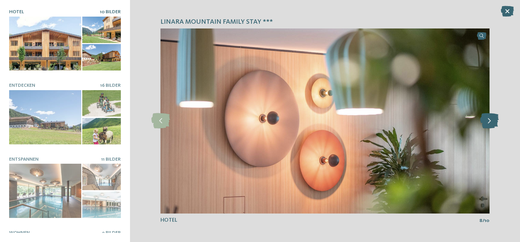
click at [487, 122] on icon at bounding box center [489, 120] width 19 height 15
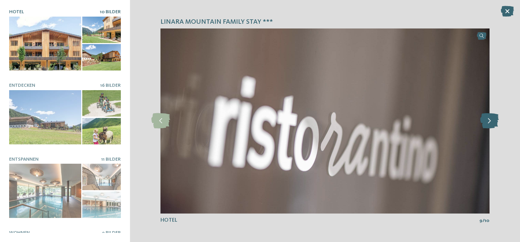
click at [487, 122] on icon at bounding box center [489, 120] width 19 height 15
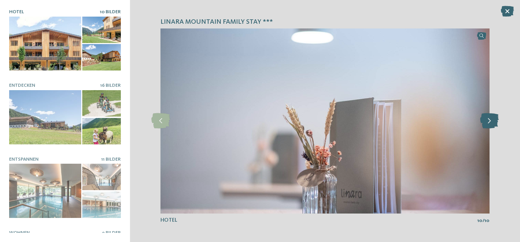
click at [487, 122] on icon at bounding box center [489, 120] width 19 height 15
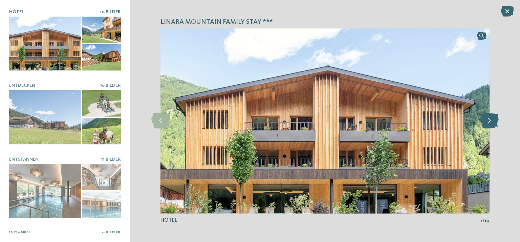
click at [487, 122] on icon at bounding box center [489, 120] width 19 height 15
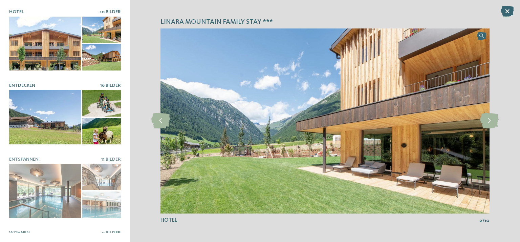
click at [34, 119] on div at bounding box center [45, 117] width 72 height 54
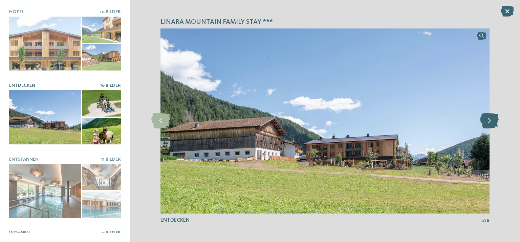
click at [492, 123] on icon at bounding box center [489, 120] width 19 height 15
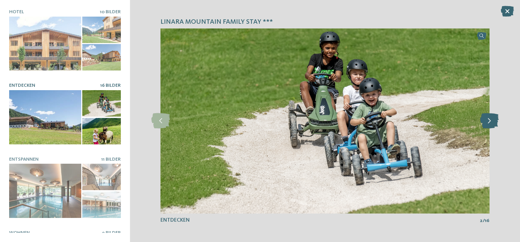
click at [492, 123] on icon at bounding box center [489, 120] width 19 height 15
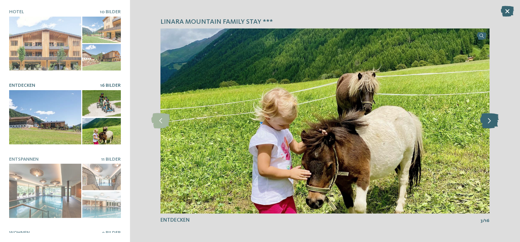
click at [492, 123] on icon at bounding box center [489, 120] width 19 height 15
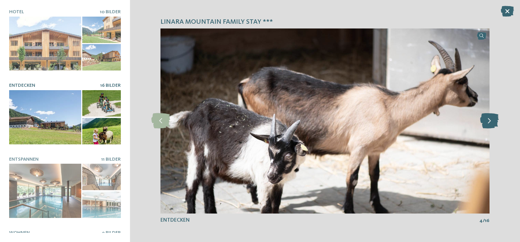
click at [492, 123] on icon at bounding box center [489, 120] width 19 height 15
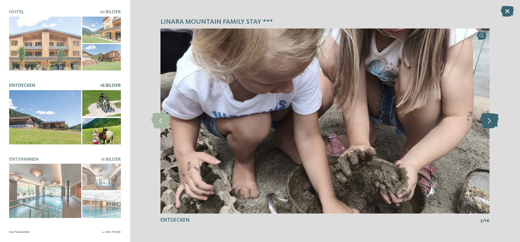
click at [492, 123] on icon at bounding box center [489, 120] width 19 height 15
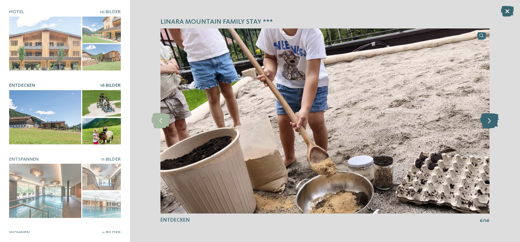
click at [492, 123] on icon at bounding box center [489, 120] width 19 height 15
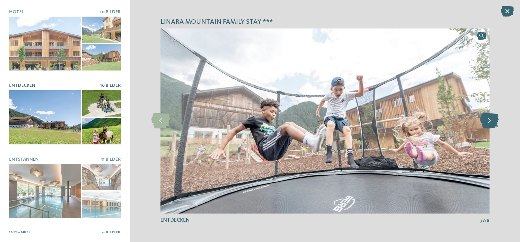
click at [492, 122] on icon at bounding box center [489, 120] width 19 height 15
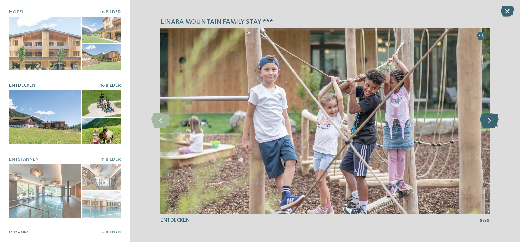
click at [492, 122] on icon at bounding box center [489, 120] width 19 height 15
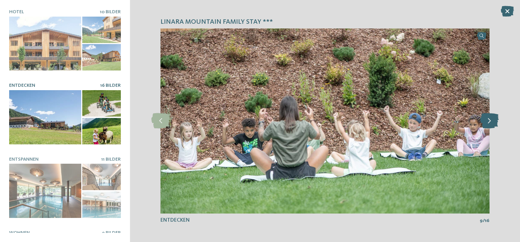
click at [492, 122] on icon at bounding box center [489, 120] width 19 height 15
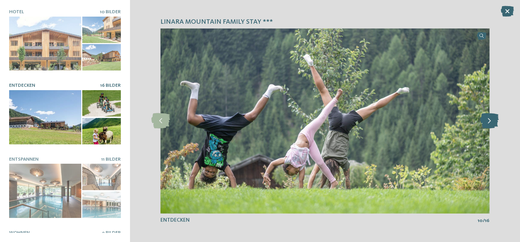
click at [492, 122] on icon at bounding box center [489, 120] width 19 height 15
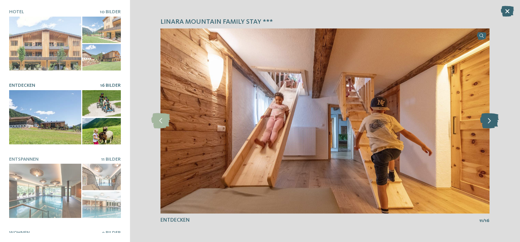
click at [492, 122] on icon at bounding box center [489, 120] width 19 height 15
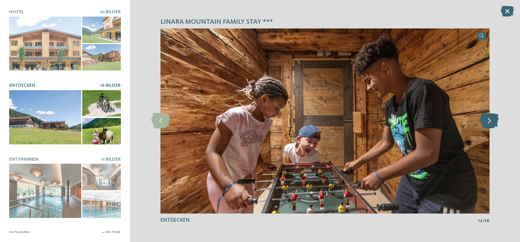
click at [492, 122] on icon at bounding box center [489, 120] width 19 height 15
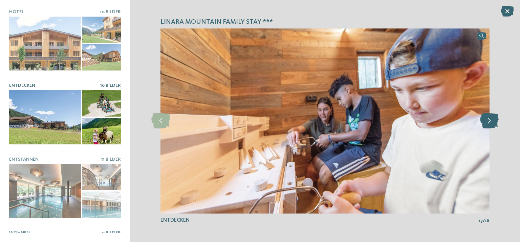
click at [492, 122] on icon at bounding box center [489, 120] width 19 height 15
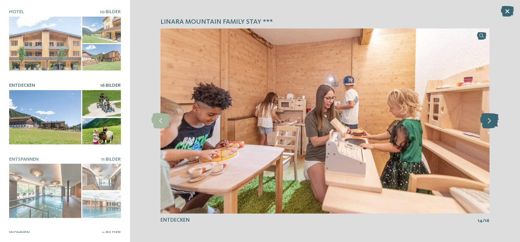
click at [492, 122] on icon at bounding box center [489, 120] width 19 height 15
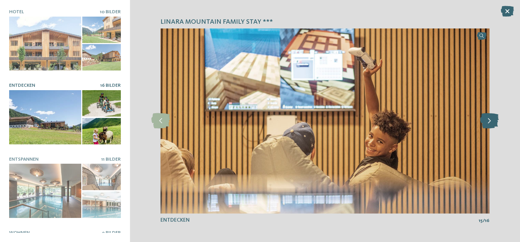
click at [492, 122] on icon at bounding box center [489, 120] width 19 height 15
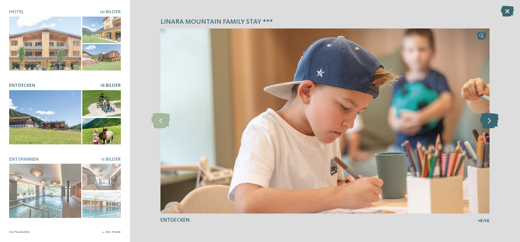
click at [492, 122] on icon at bounding box center [489, 120] width 19 height 15
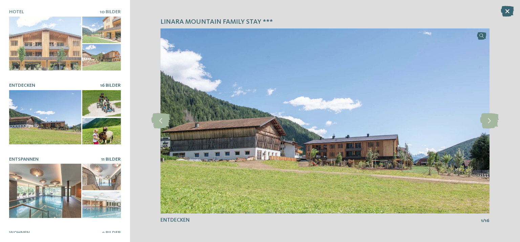
click at [50, 195] on div at bounding box center [45, 191] width 72 height 54
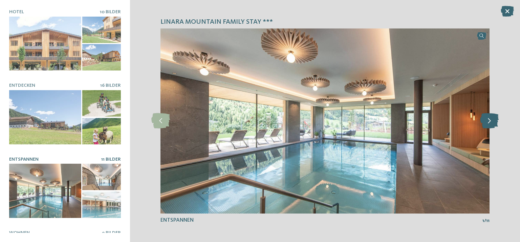
click at [485, 121] on icon at bounding box center [489, 120] width 19 height 15
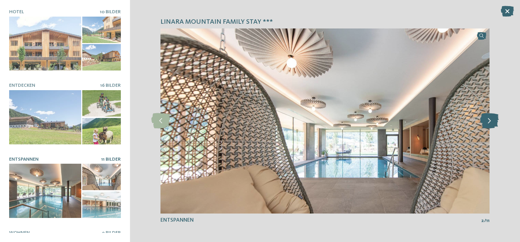
click at [485, 121] on icon at bounding box center [489, 120] width 19 height 15
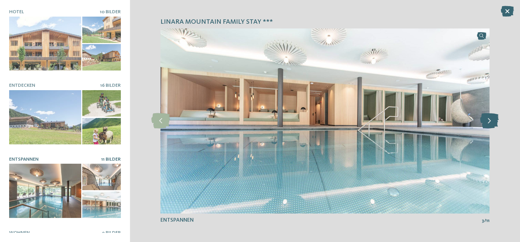
click at [485, 121] on icon at bounding box center [489, 120] width 19 height 15
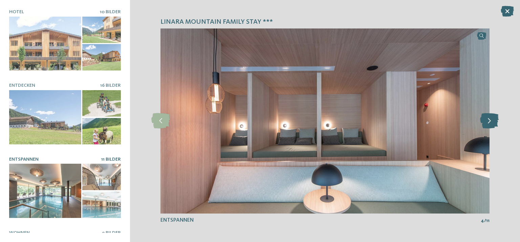
click at [485, 121] on icon at bounding box center [489, 120] width 19 height 15
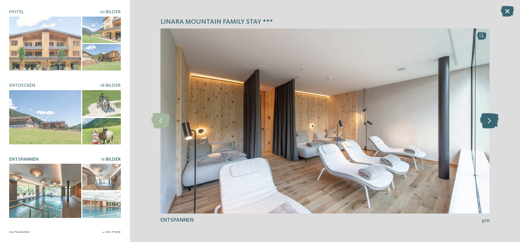
click at [485, 121] on icon at bounding box center [489, 120] width 19 height 15
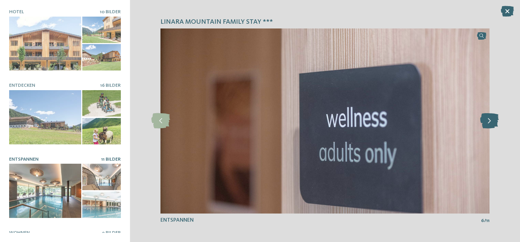
click at [486, 121] on icon at bounding box center [489, 120] width 19 height 15
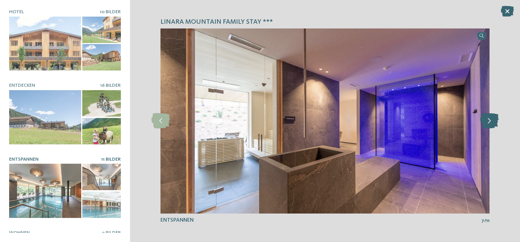
click at [486, 121] on icon at bounding box center [489, 120] width 19 height 15
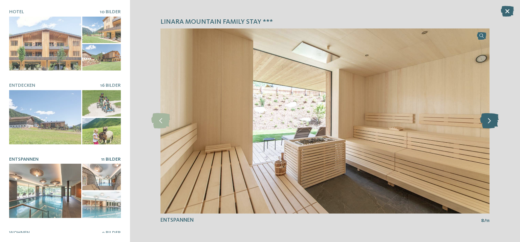
click at [486, 121] on icon at bounding box center [489, 120] width 19 height 15
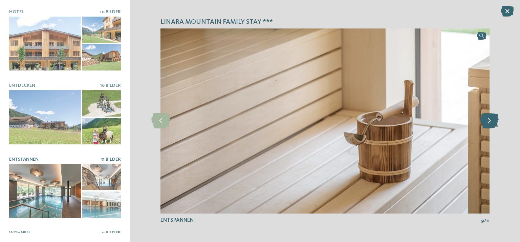
click at [486, 121] on icon at bounding box center [489, 120] width 19 height 15
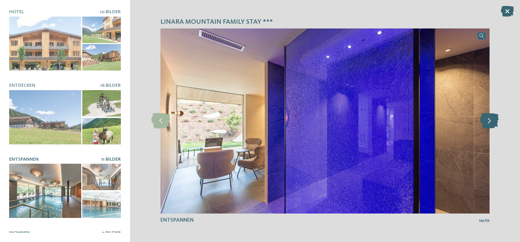
click at [486, 121] on icon at bounding box center [489, 120] width 19 height 15
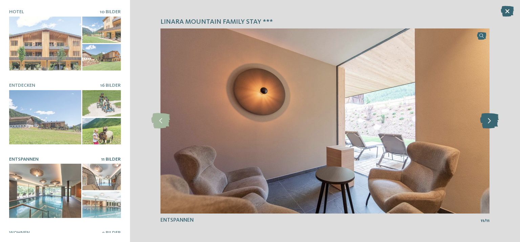
click at [486, 121] on icon at bounding box center [489, 120] width 19 height 15
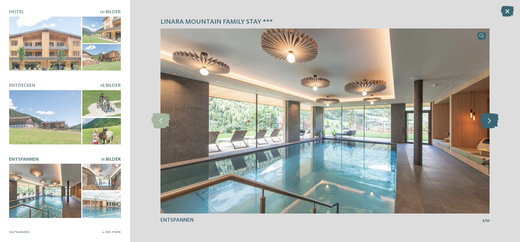
click at [486, 121] on icon at bounding box center [489, 120] width 19 height 15
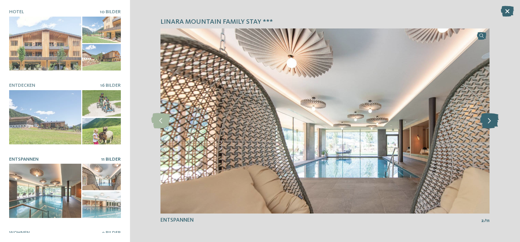
click at [486, 121] on icon at bounding box center [489, 120] width 19 height 15
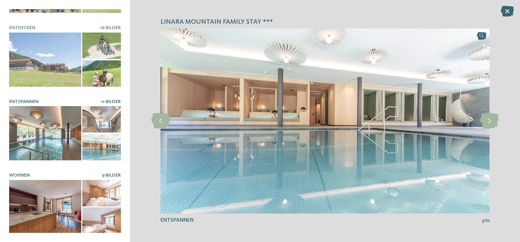
scroll to position [124, 0]
